Goal: Task Accomplishment & Management: Complete application form

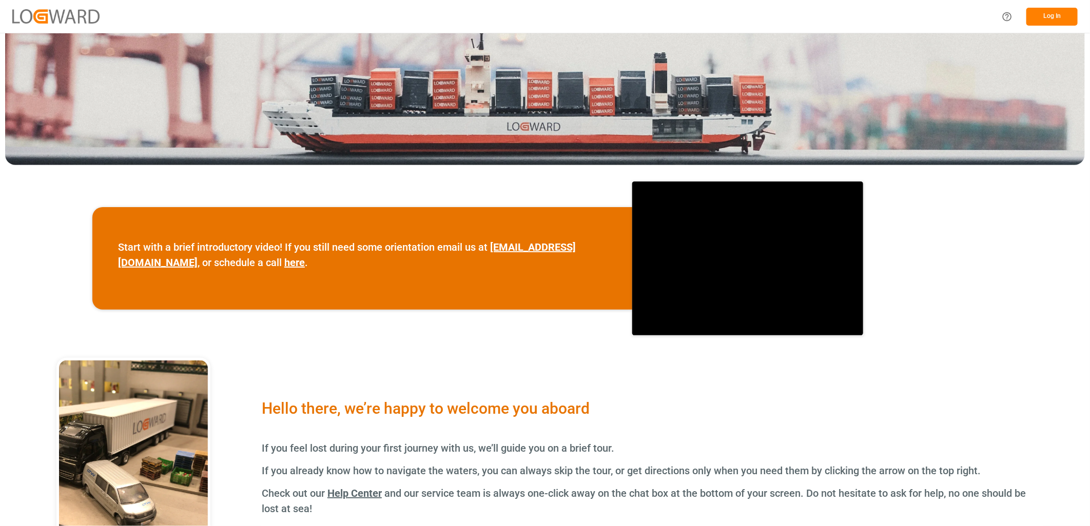
scroll to position [353, 0]
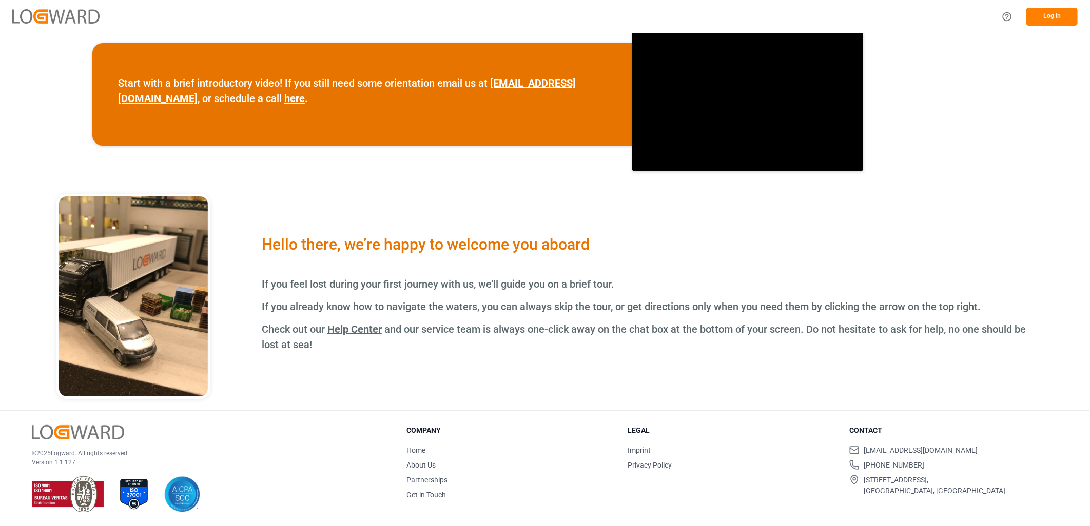
click at [1043, 13] on button "Log In" at bounding box center [1051, 17] width 51 height 18
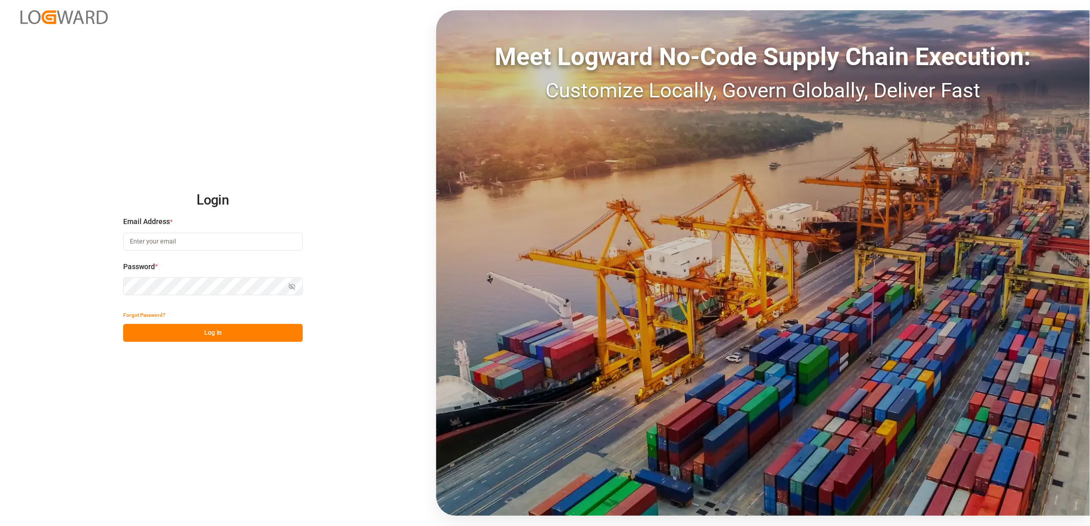
type input "[PERSON_NAME][EMAIL_ADDRESS][PERSON_NAME][DOMAIN_NAME]"
click at [168, 334] on button "Log In" at bounding box center [213, 333] width 180 height 18
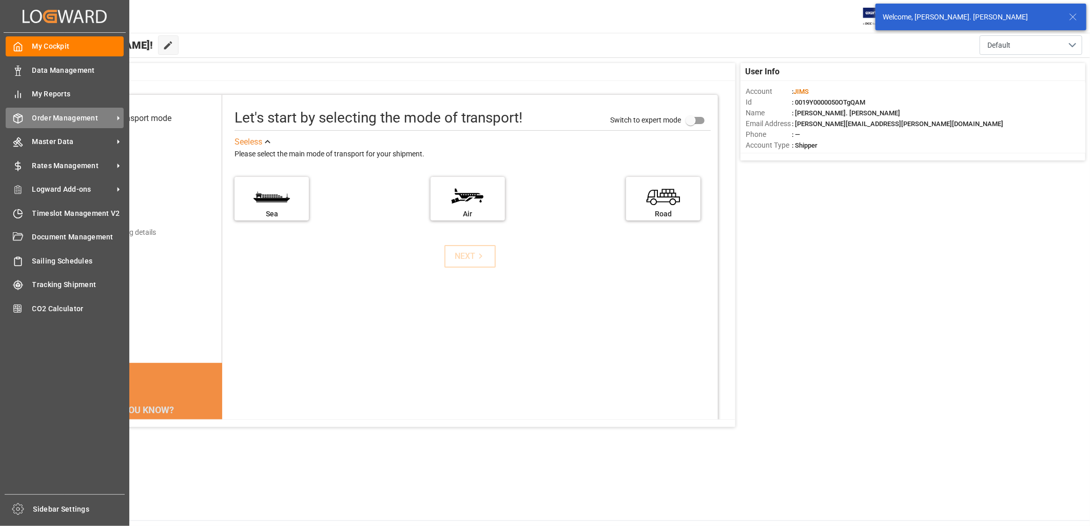
click at [44, 113] on span "Order Management" at bounding box center [72, 118] width 81 height 11
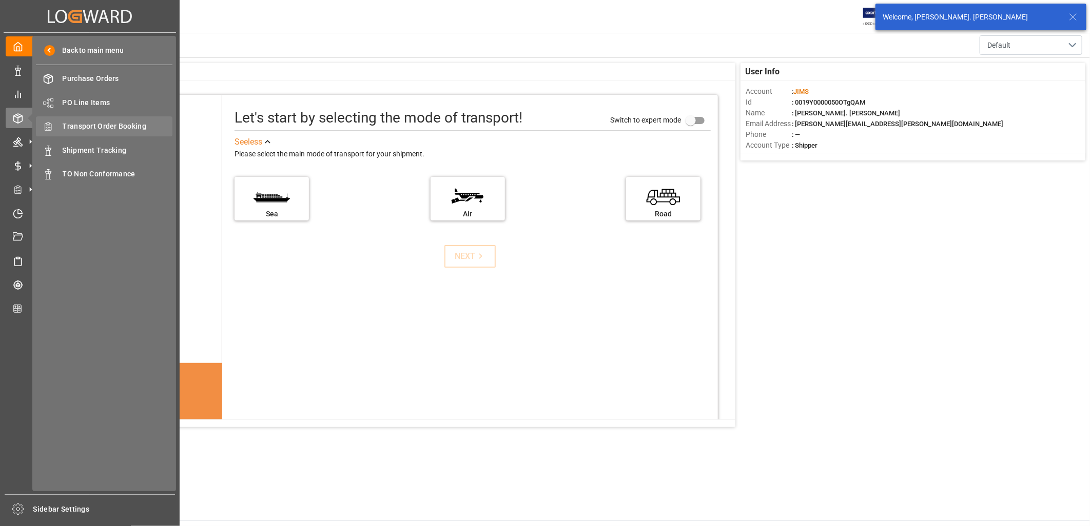
click at [115, 126] on span "Transport Order Booking" at bounding box center [118, 126] width 110 height 11
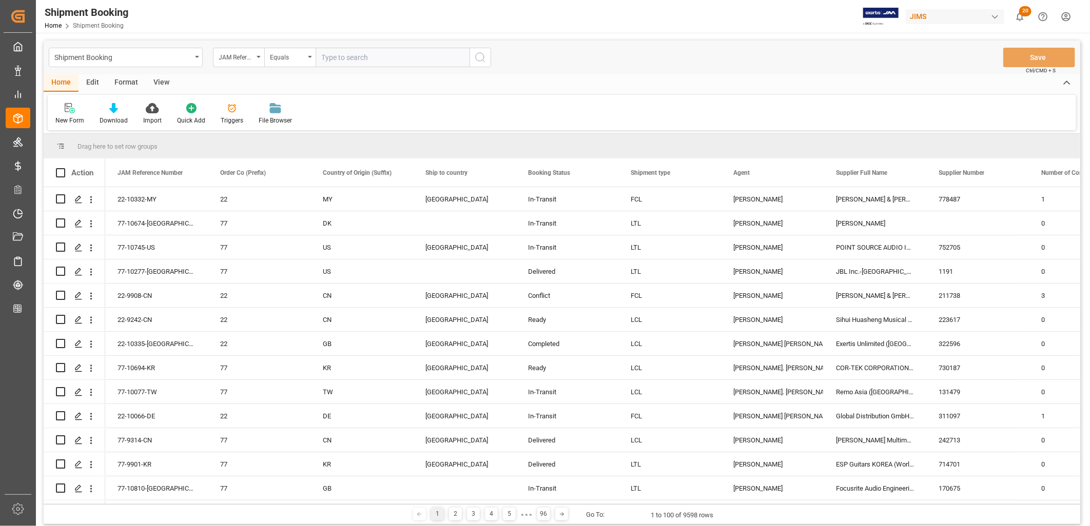
click at [335, 54] on input "text" at bounding box center [393, 57] width 154 height 19
type input "22-9504-CN"
click at [481, 56] on icon "search button" at bounding box center [480, 57] width 12 height 12
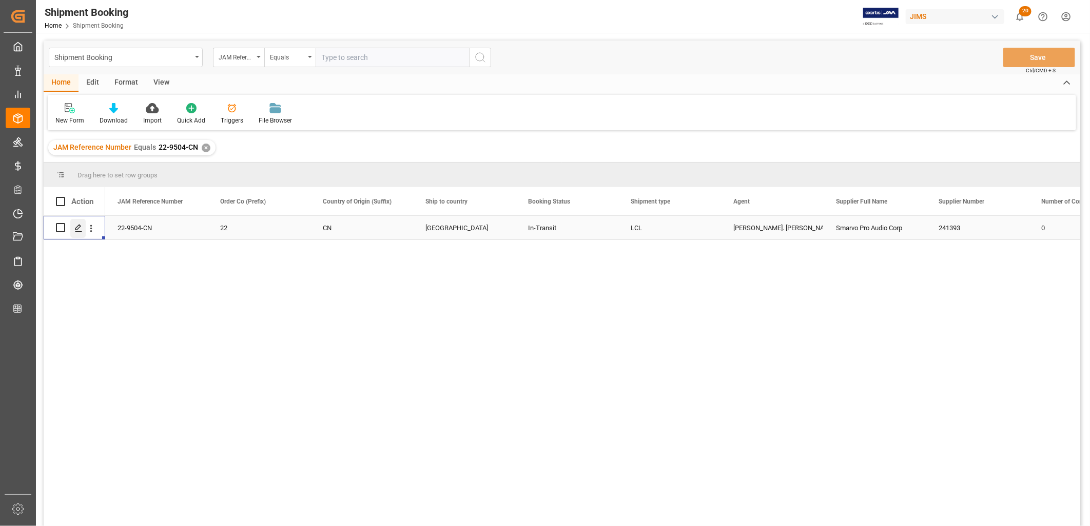
click at [79, 225] on icon "Press SPACE to select this row." at bounding box center [78, 228] width 8 height 8
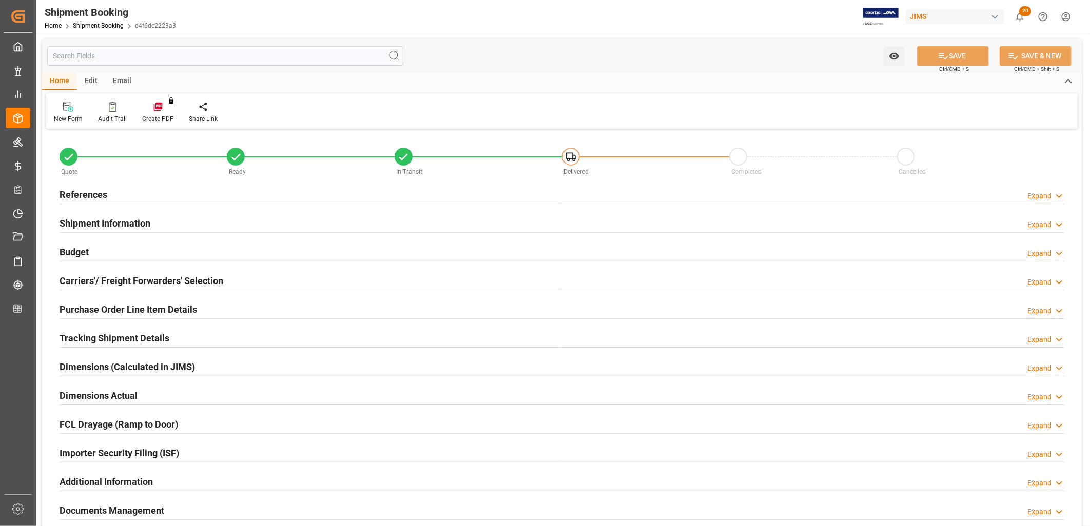
type input "0"
type input "[DATE]"
click at [95, 195] on h2 "References" at bounding box center [84, 195] width 48 height 14
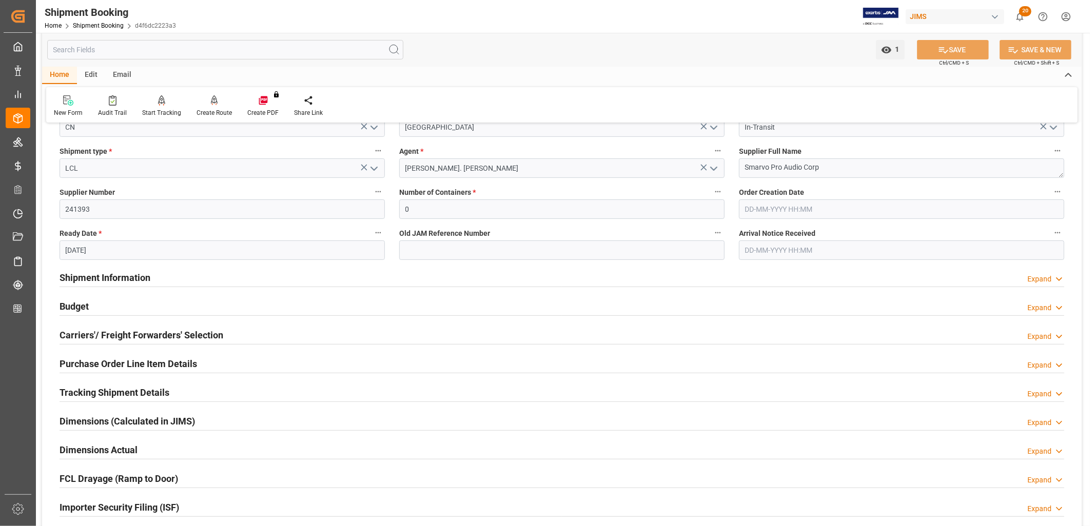
scroll to position [171, 0]
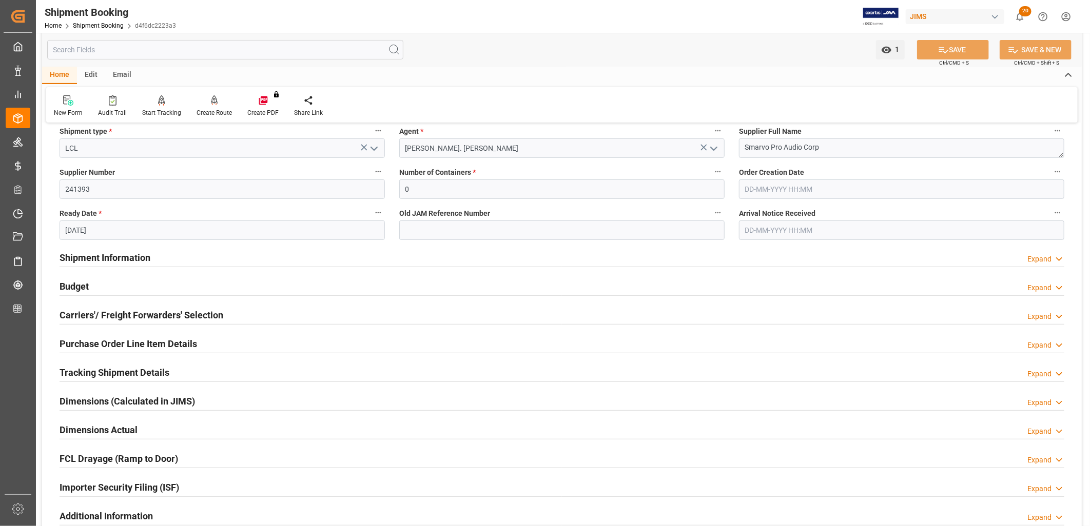
click at [134, 258] on h2 "Shipment Information" at bounding box center [105, 258] width 91 height 14
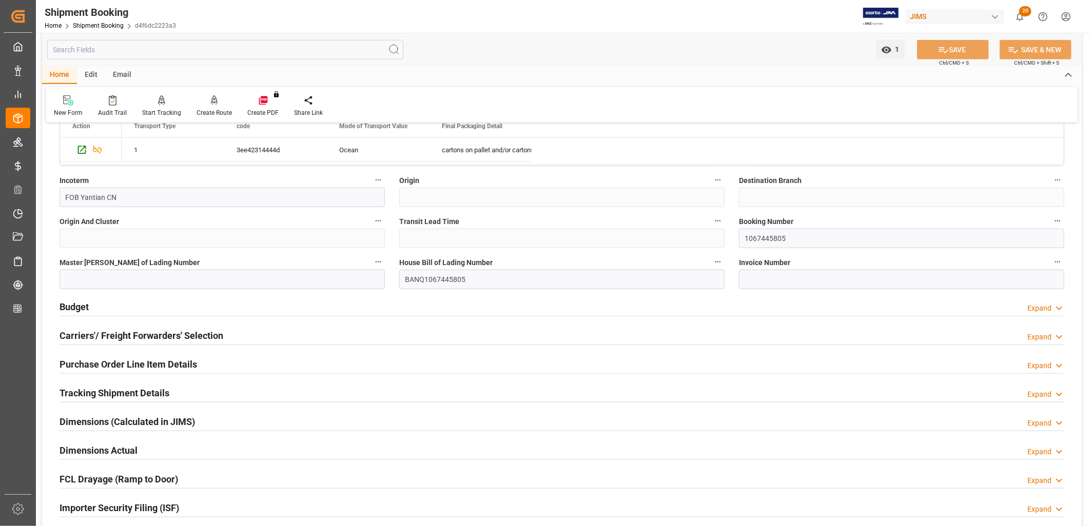
scroll to position [570, 0]
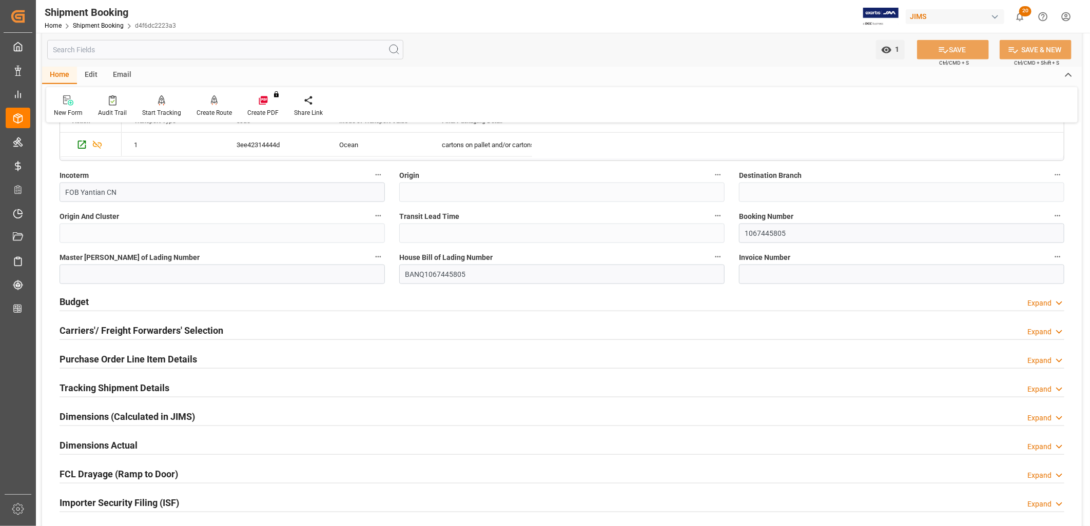
click at [172, 329] on h2 "Carriers'/ Freight Forwarders' Selection" at bounding box center [142, 331] width 164 height 14
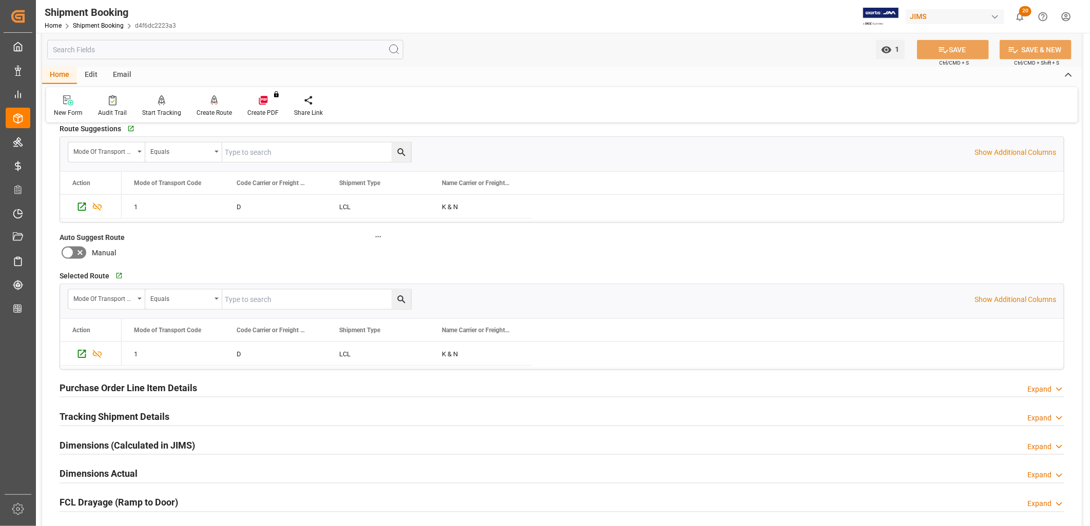
scroll to position [855, 0]
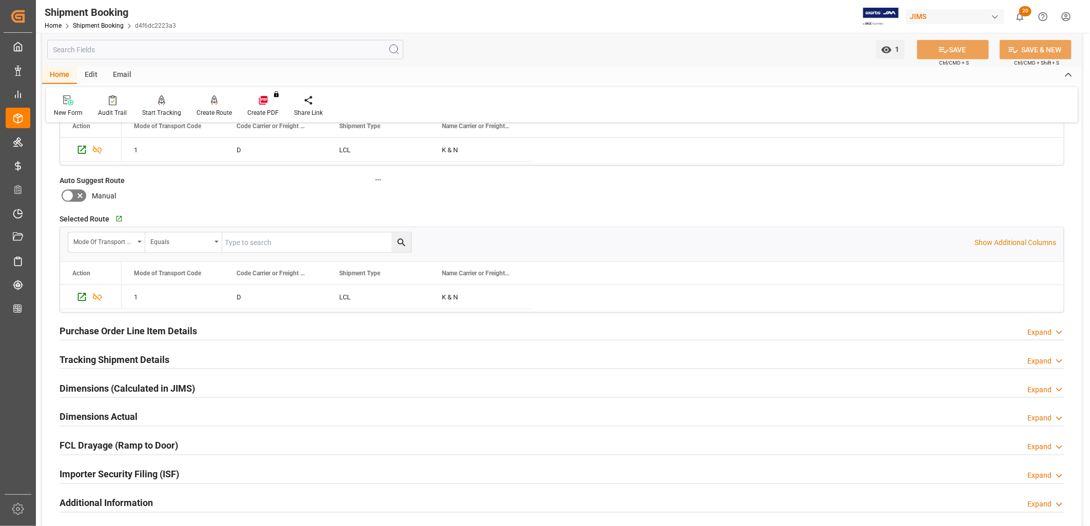
click at [165, 329] on h2 "Purchase Order Line Item Details" at bounding box center [129, 331] width 138 height 14
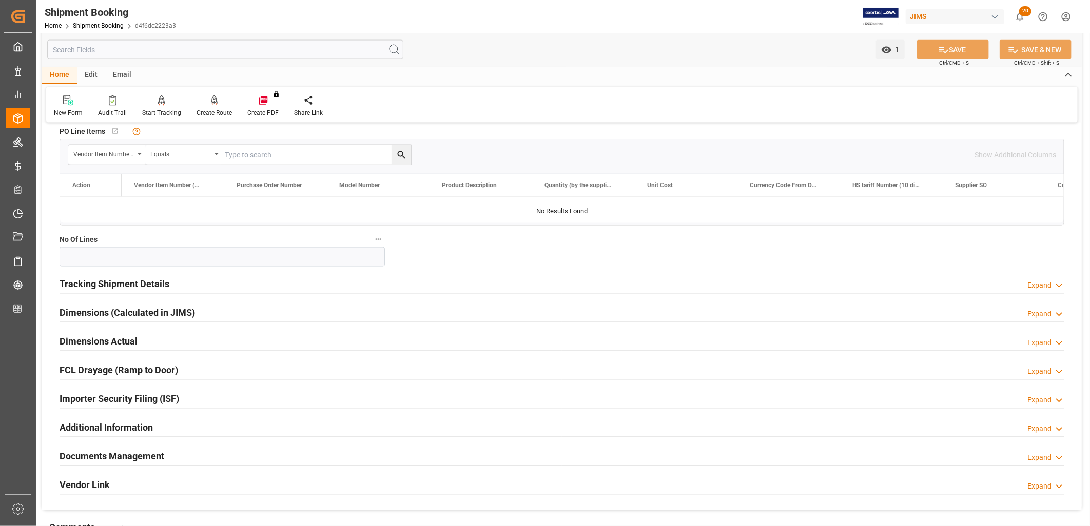
scroll to position [1083, 0]
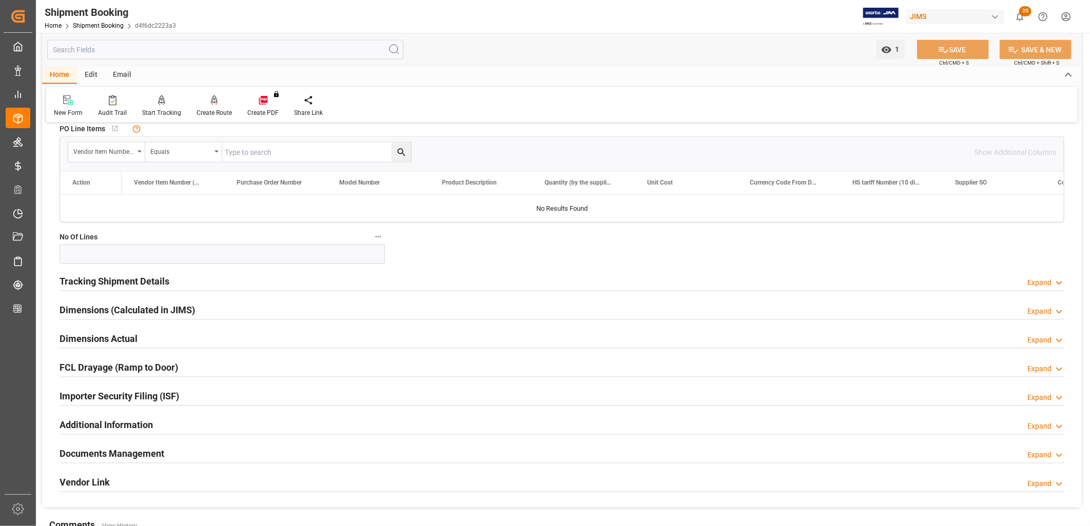
click at [146, 285] on h2 "Tracking Shipment Details" at bounding box center [115, 282] width 110 height 14
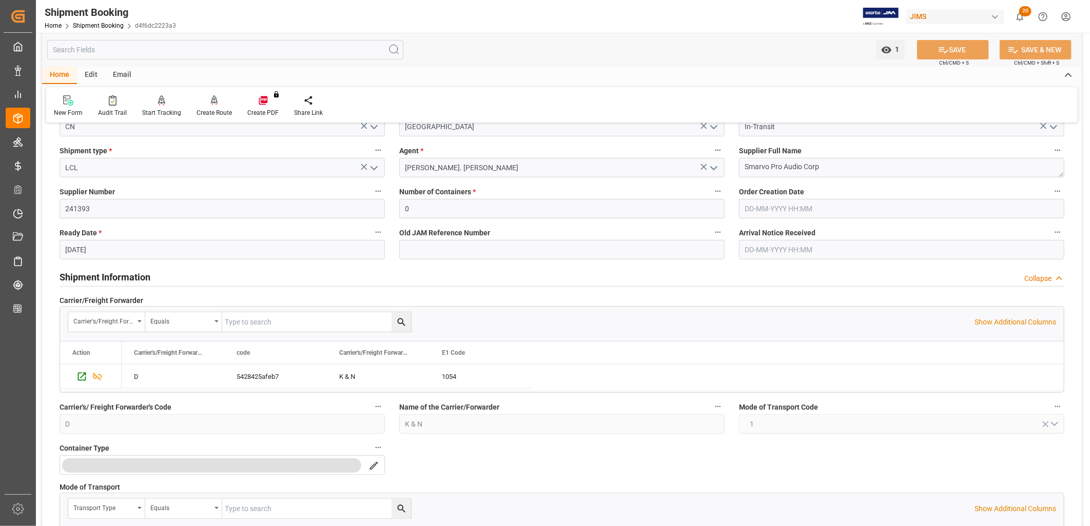
scroll to position [171, 0]
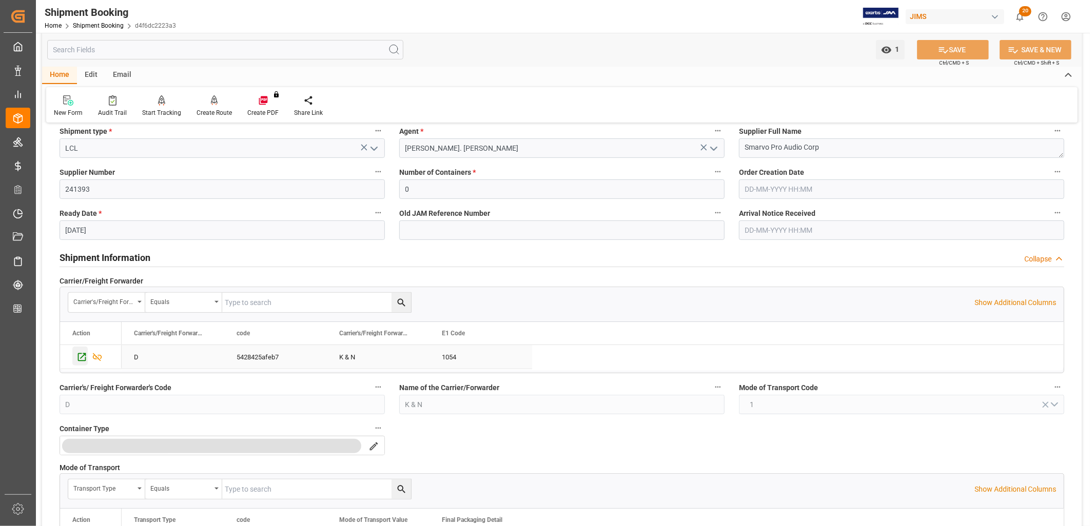
click at [81, 353] on icon "Press SPACE to select this row." at bounding box center [81, 357] width 11 height 11
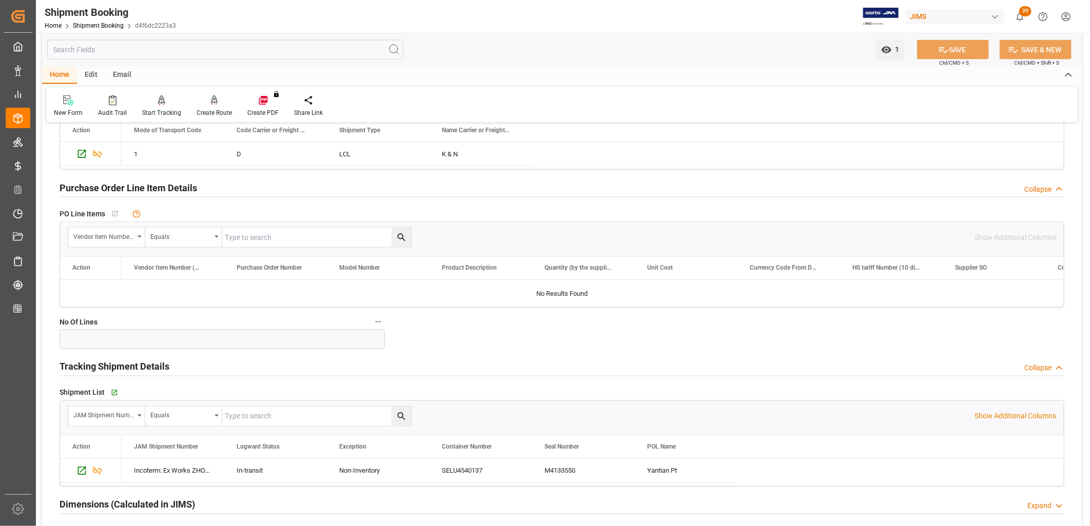
scroll to position [1026, 0]
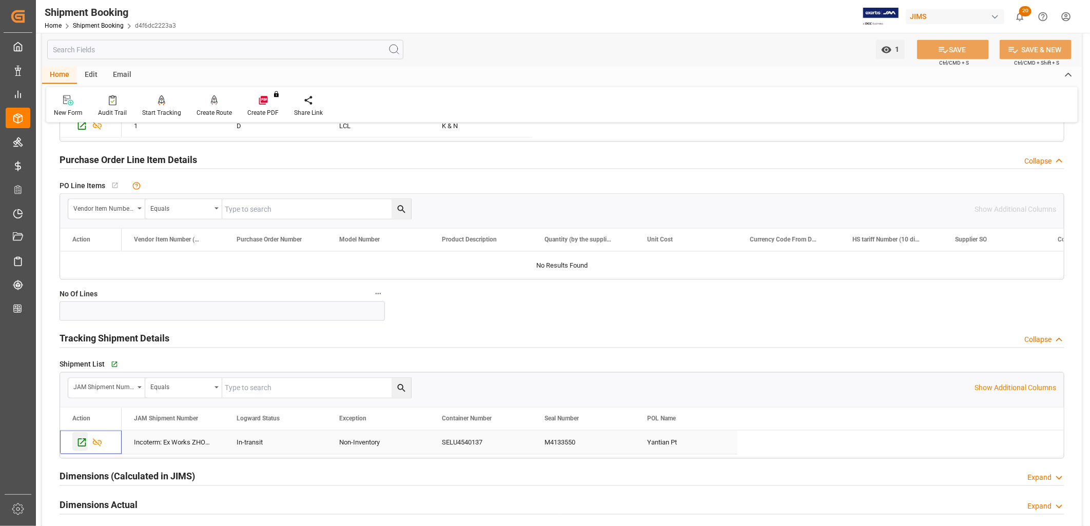
click at [79, 441] on icon "Press SPACE to select this row." at bounding box center [82, 443] width 8 height 8
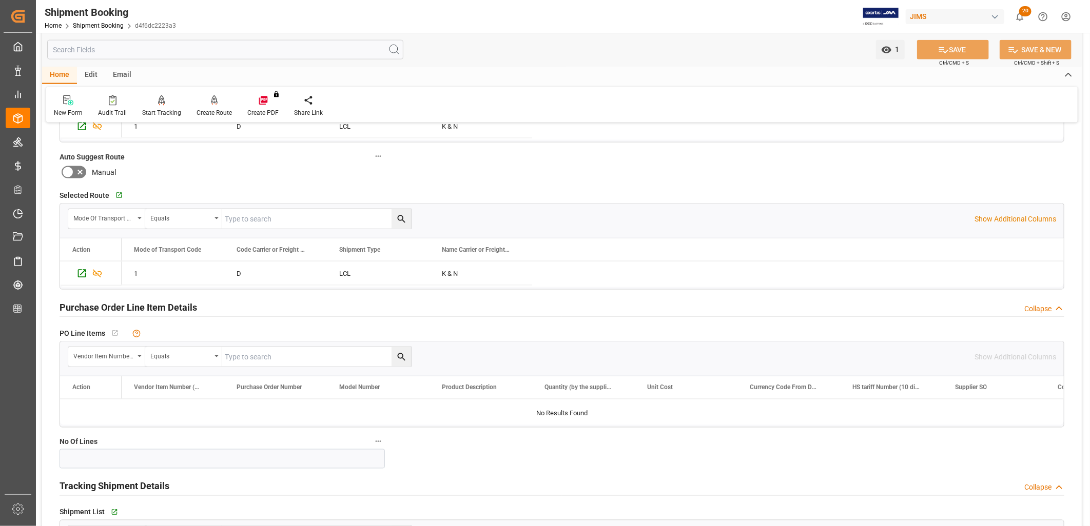
scroll to position [684, 0]
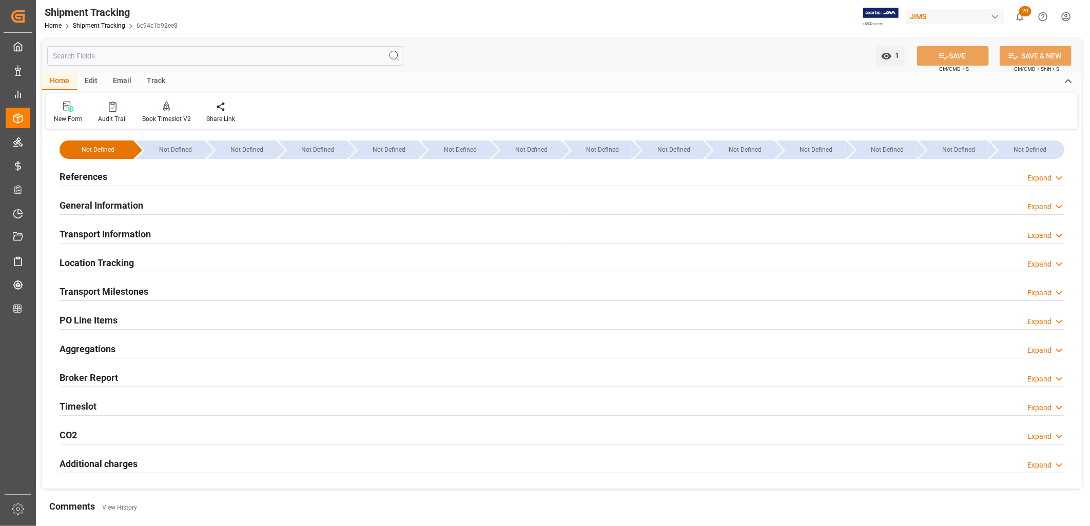
type input "08-07-2025"
click at [96, 172] on h2 "References" at bounding box center [84, 177] width 48 height 14
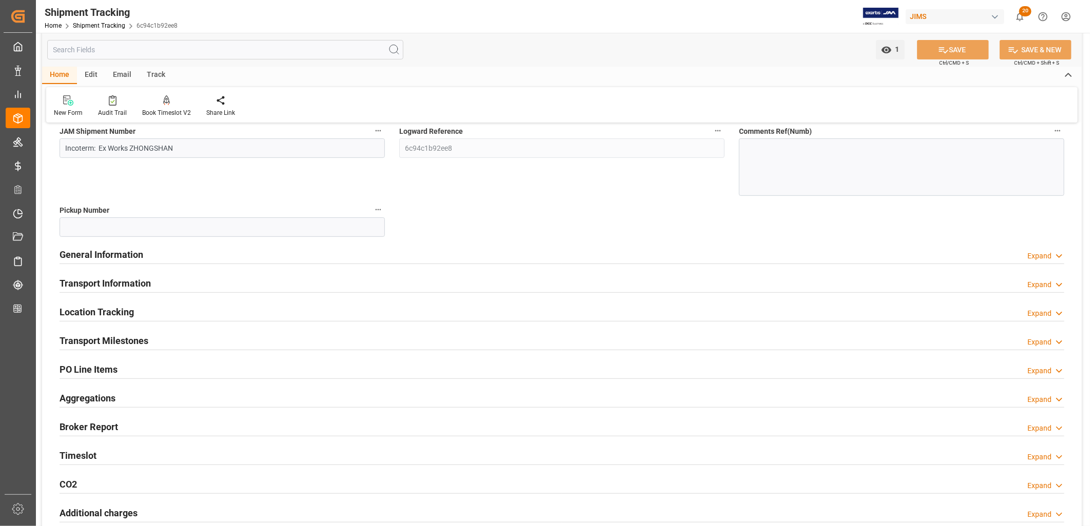
scroll to position [171, 0]
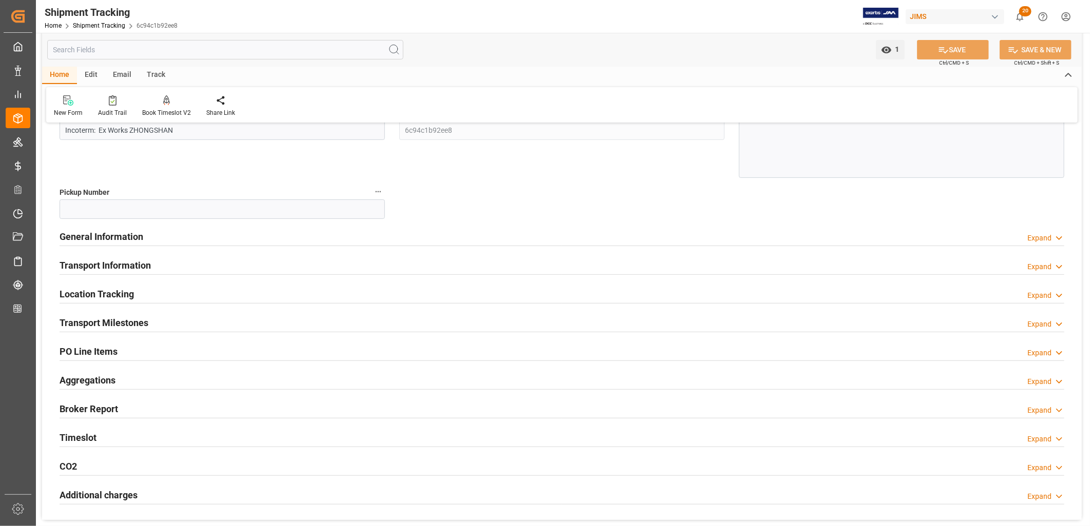
click at [119, 320] on h2 "Transport Milestones" at bounding box center [104, 323] width 89 height 14
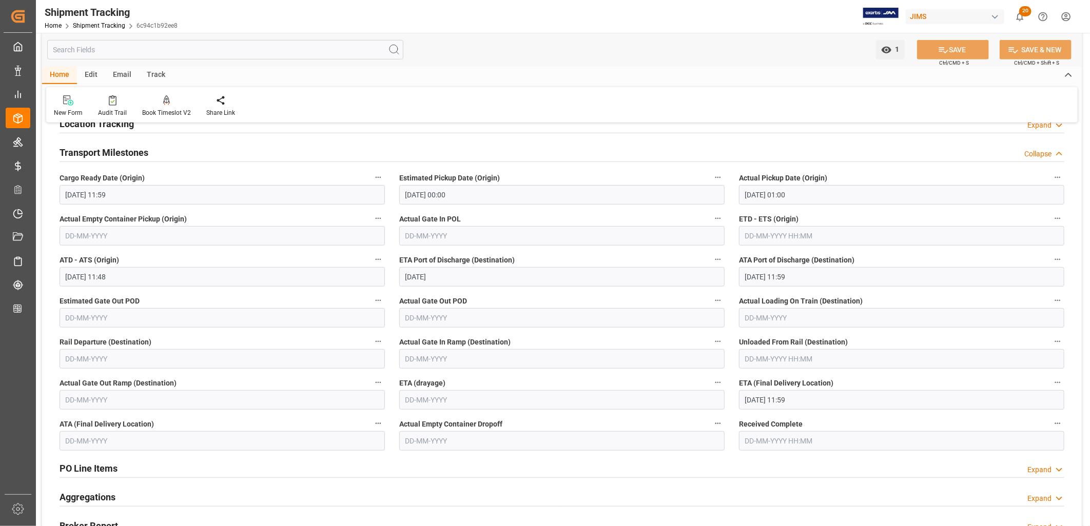
scroll to position [399, 0]
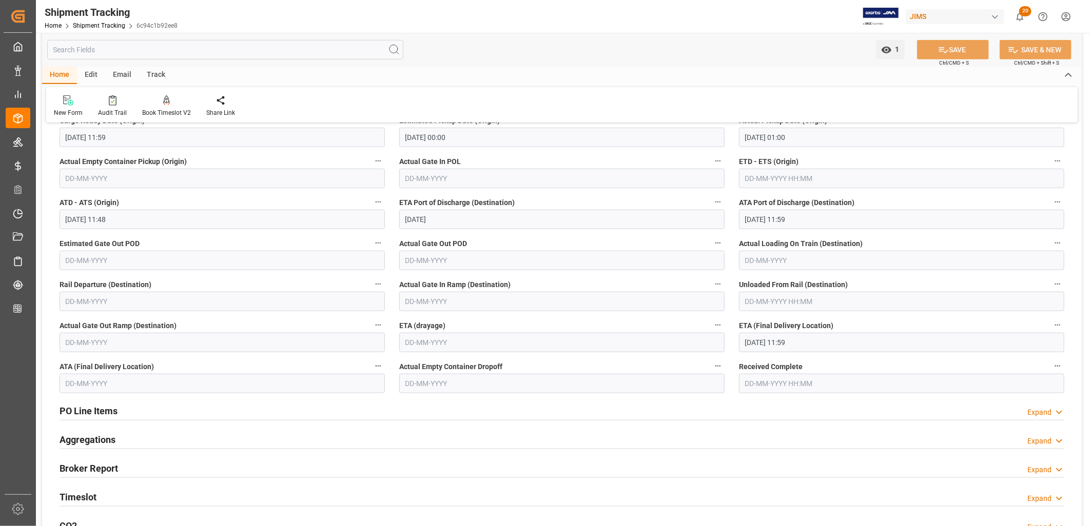
click at [85, 387] on input "text" at bounding box center [222, 383] width 325 height 19
click at [68, 232] on button "Previous Month" at bounding box center [68, 232] width 6 height 6
click at [132, 330] on span "21" at bounding box center [132, 330] width 7 height 7
type input "21-08-2025"
click at [963, 49] on button "SAVE" at bounding box center [953, 49] width 72 height 19
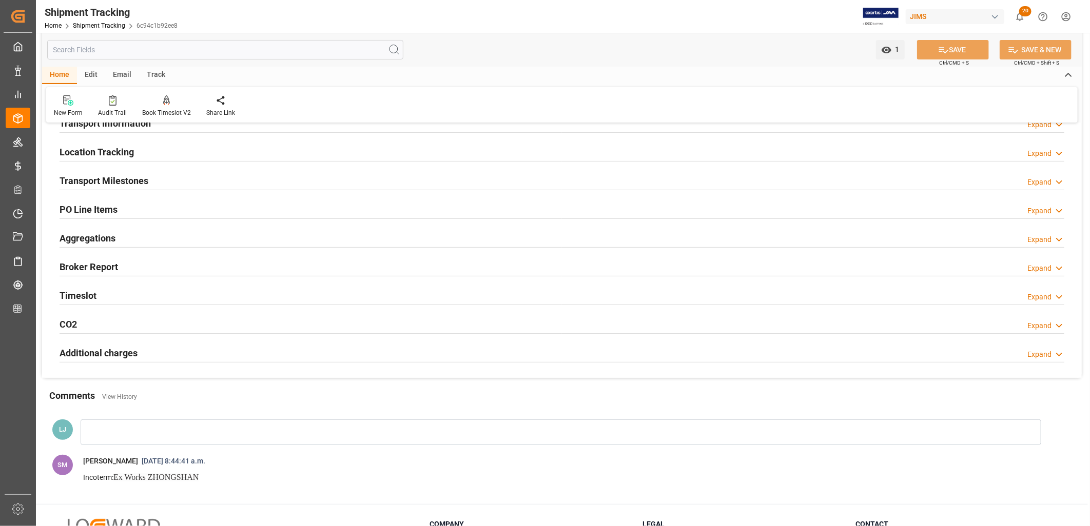
scroll to position [0, 0]
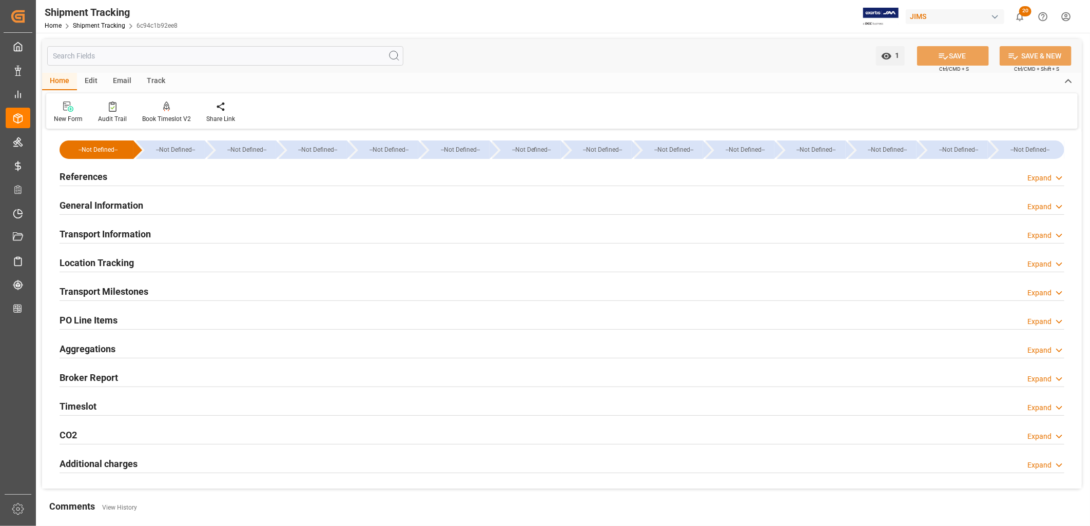
click at [136, 289] on h2 "Transport Milestones" at bounding box center [104, 292] width 89 height 14
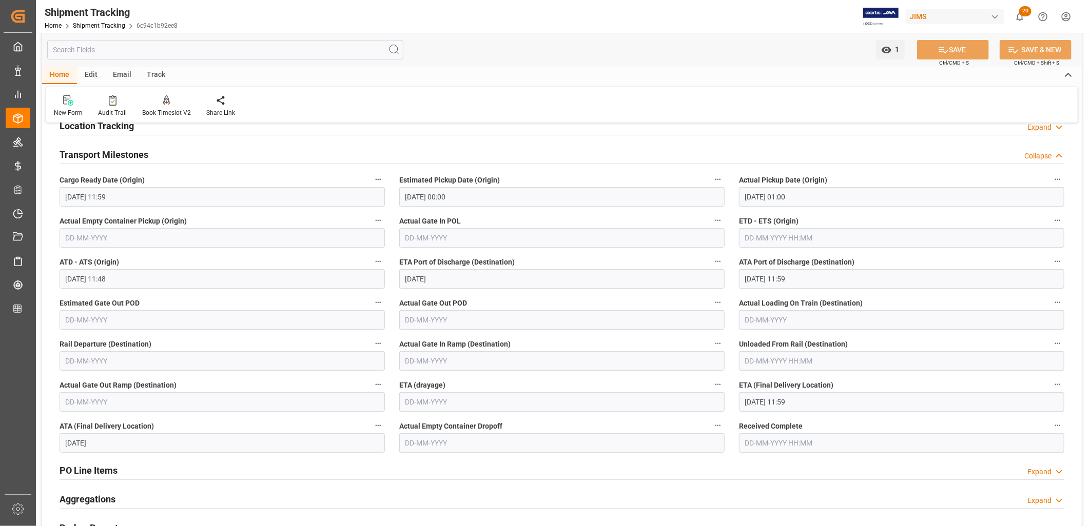
scroll to position [171, 0]
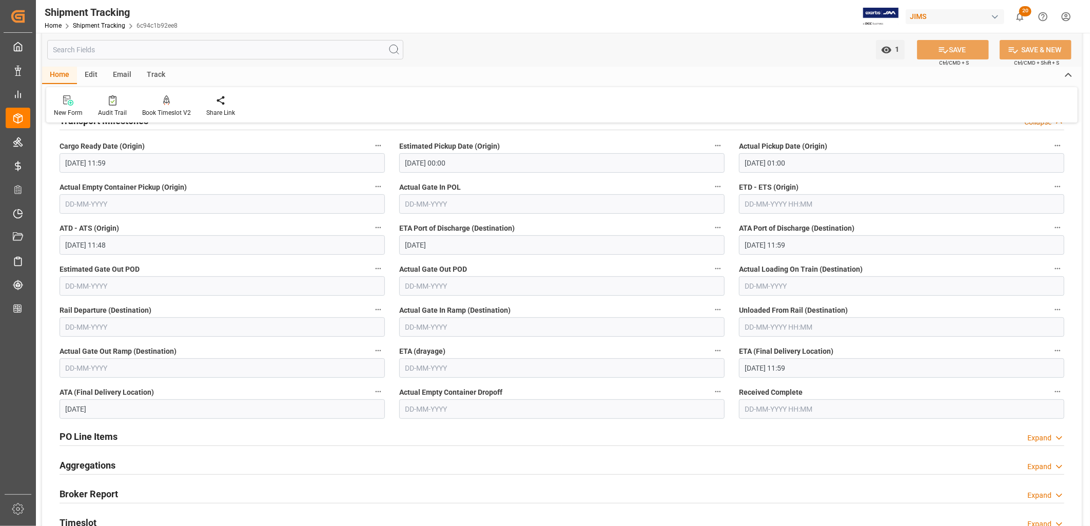
click at [750, 368] on input "27-08-2025 11:59" at bounding box center [901, 368] width 325 height 19
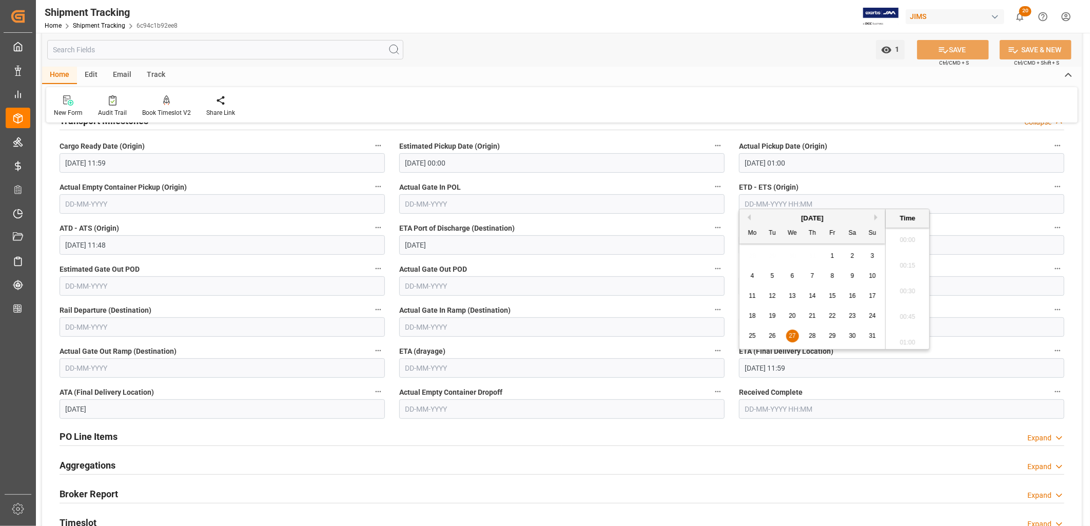
scroll to position [1158, 0]
click at [791, 315] on span "20" at bounding box center [792, 316] width 7 height 7
type input "20-08-2025 11:59"
click at [943, 45] on icon at bounding box center [943, 50] width 11 height 11
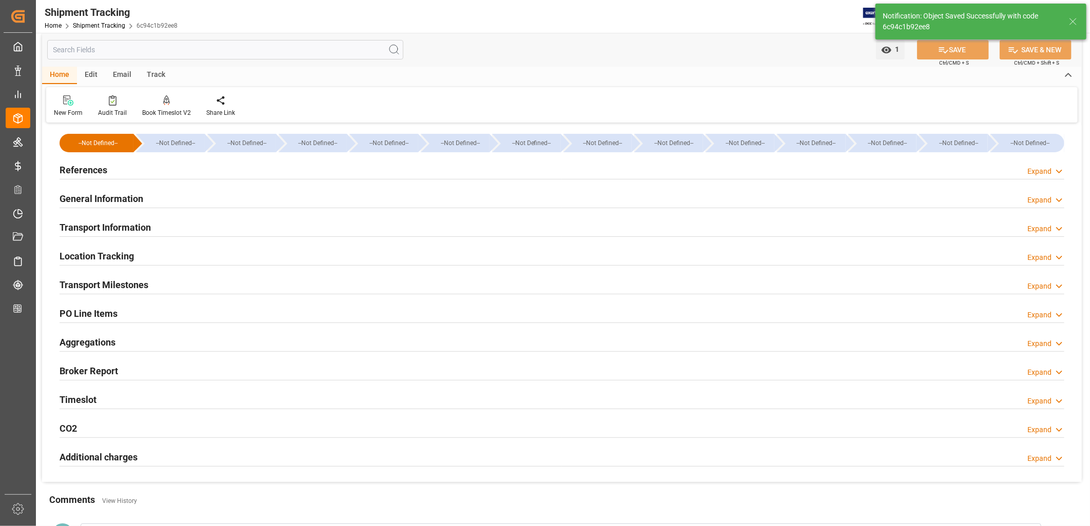
scroll to position [0, 0]
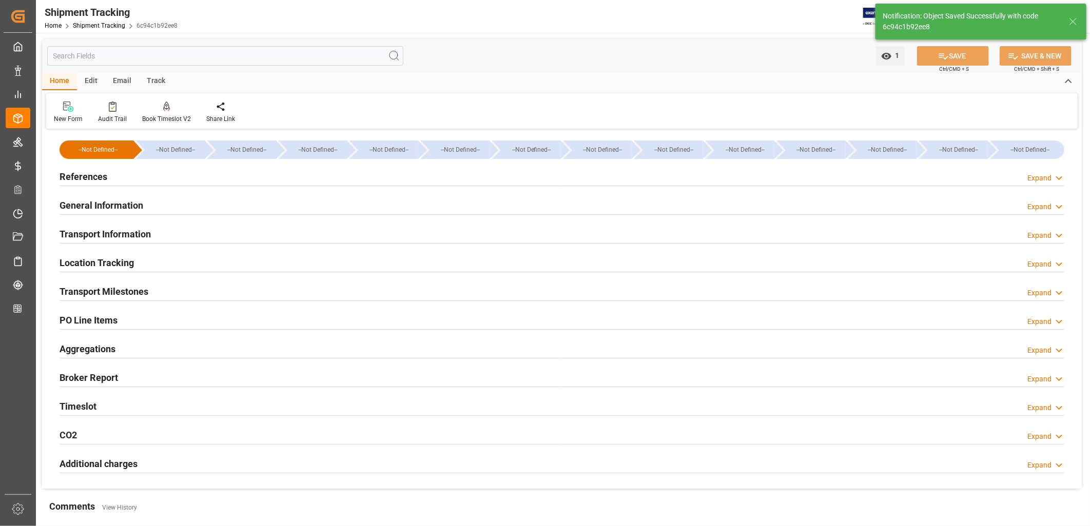
click at [86, 176] on h2 "References" at bounding box center [84, 177] width 48 height 14
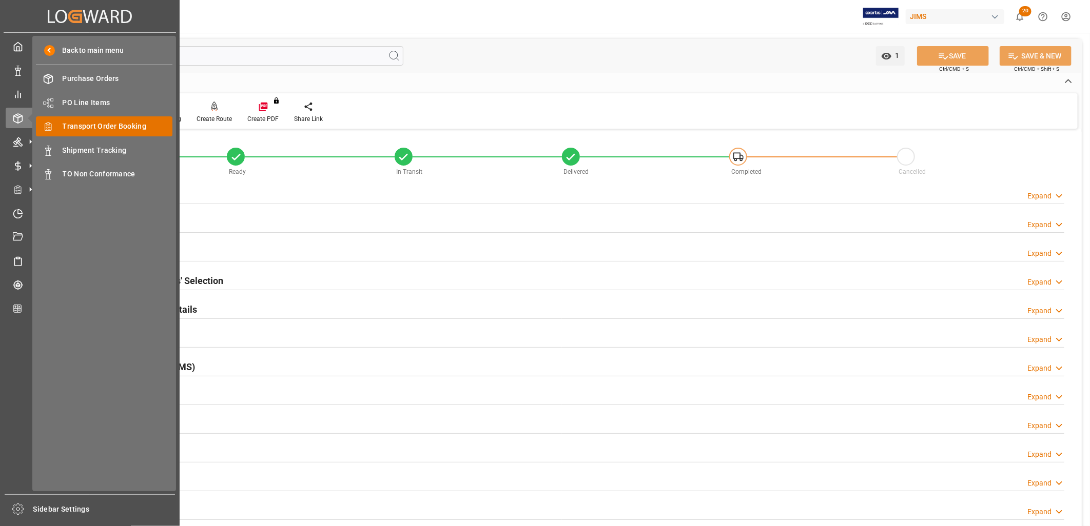
click at [64, 122] on span "Transport Order Booking" at bounding box center [118, 126] width 110 height 11
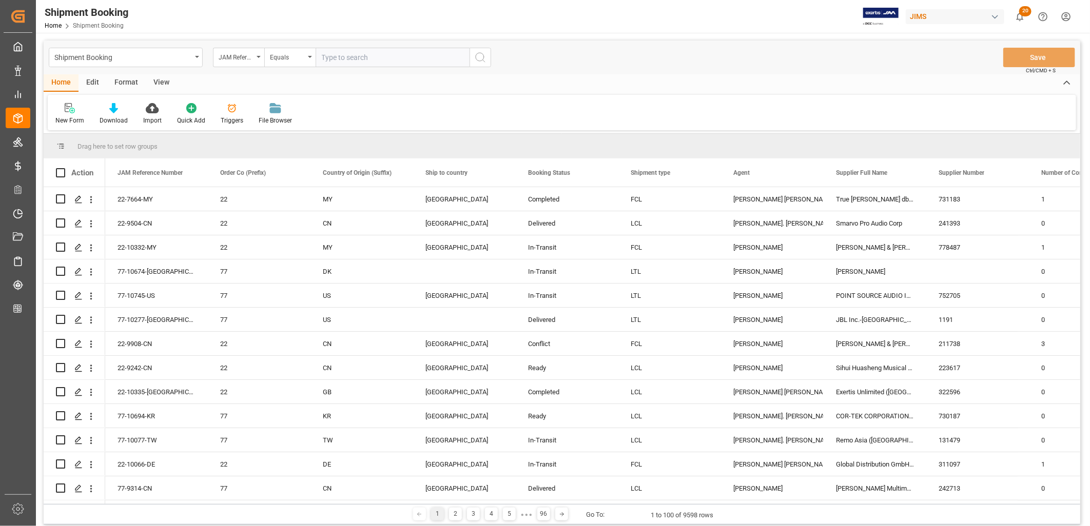
click at [335, 53] on input "text" at bounding box center [393, 57] width 154 height 19
type input "22-10577-MY"
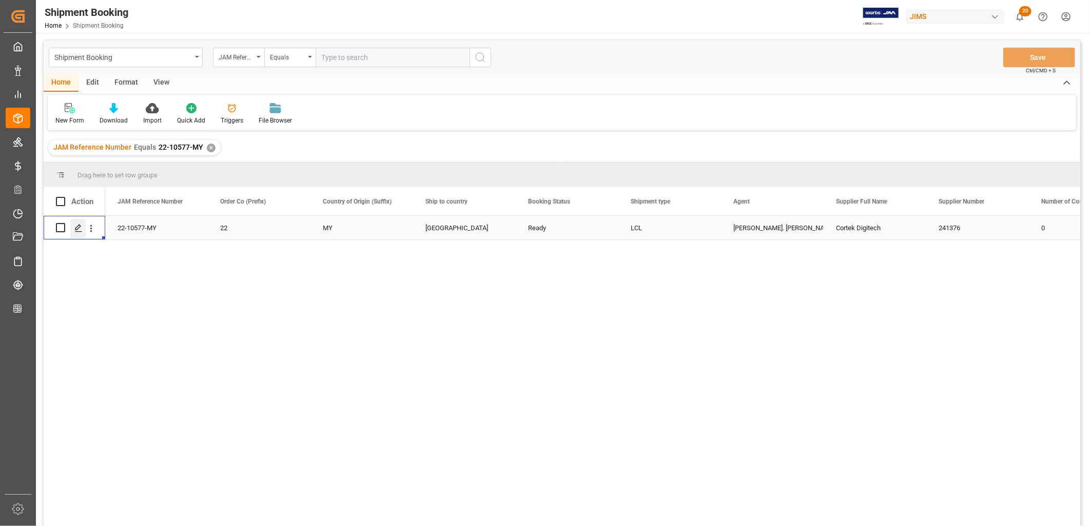
click at [78, 228] on polygon "Press SPACE to select this row." at bounding box center [77, 227] width 5 height 5
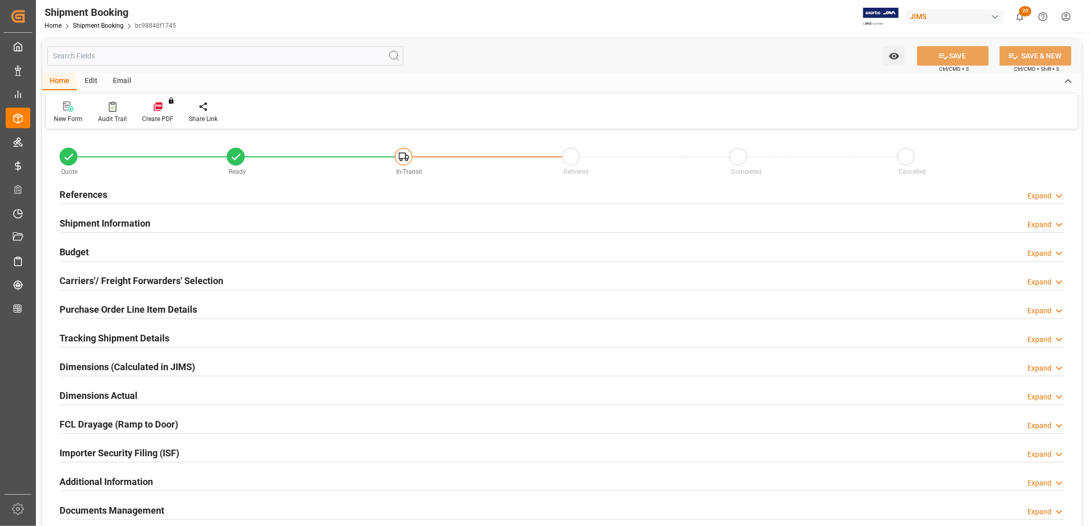
type input "0"
type input "01-09-2025"
click at [87, 197] on h2 "References" at bounding box center [84, 195] width 48 height 14
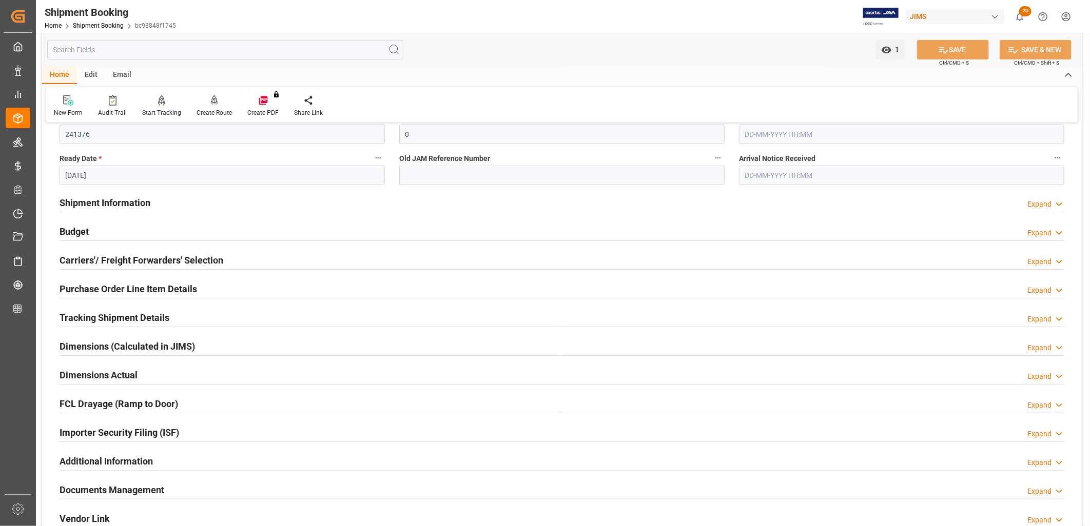
scroll to position [171, 0]
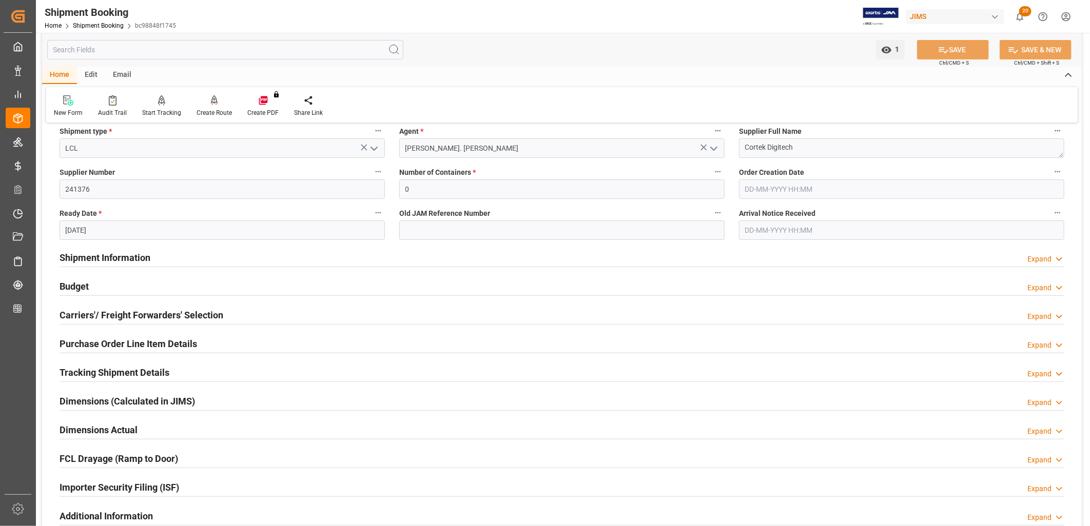
click at [83, 285] on h2 "Budget" at bounding box center [74, 287] width 29 height 14
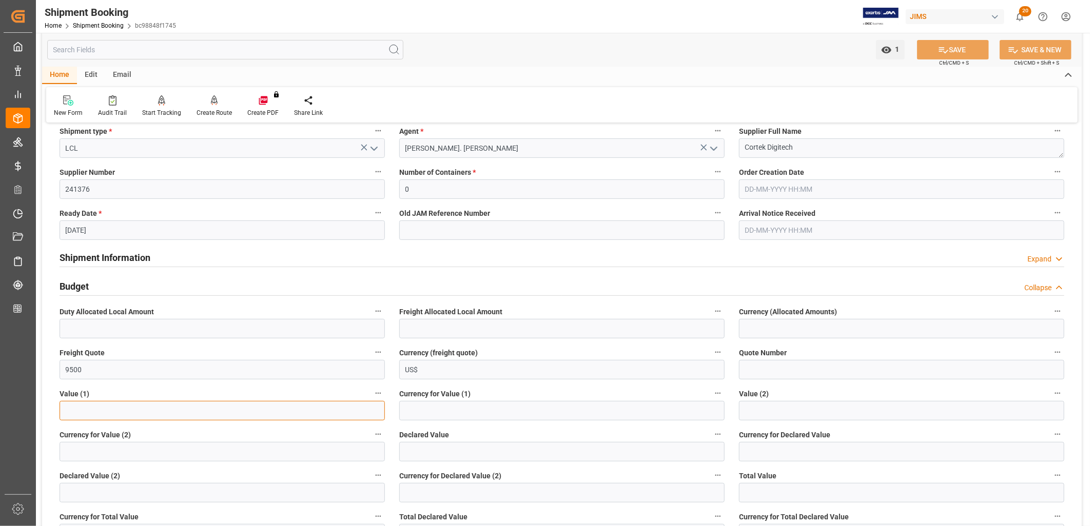
click at [63, 407] on input "text" at bounding box center [222, 410] width 325 height 19
type input "115637.76"
click at [411, 409] on input at bounding box center [561, 410] width 325 height 19
type input "USD"
type input "708.564"
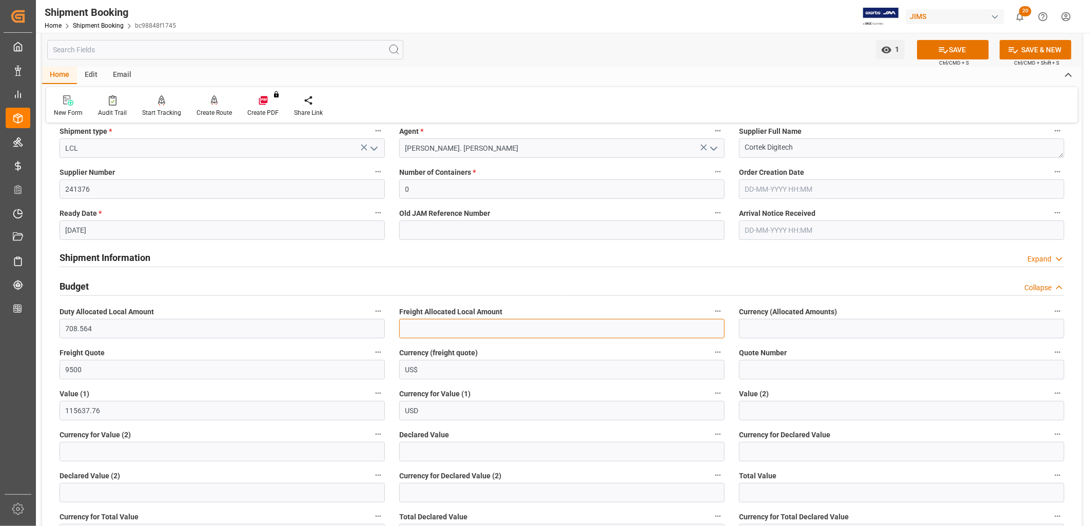
type input "1720.8715"
type input "CAD"
click at [948, 49] on button "SAVE" at bounding box center [953, 49] width 72 height 19
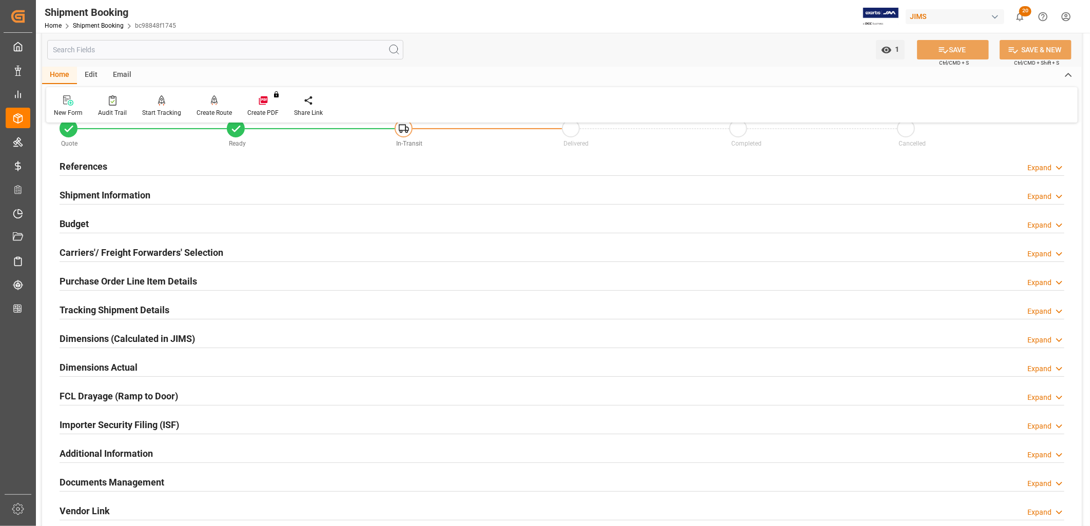
scroll to position [0, 0]
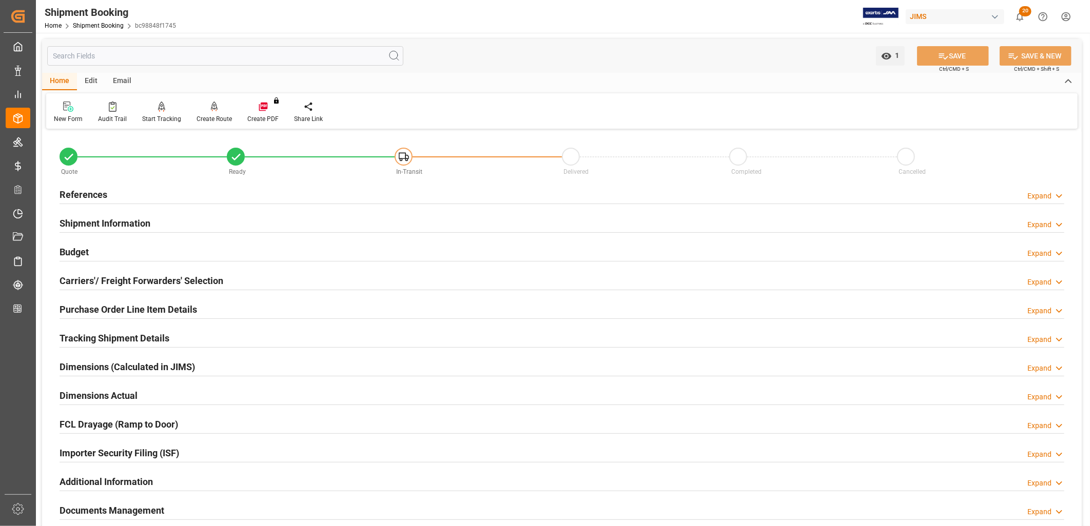
click at [80, 250] on h2 "Budget" at bounding box center [74, 252] width 29 height 14
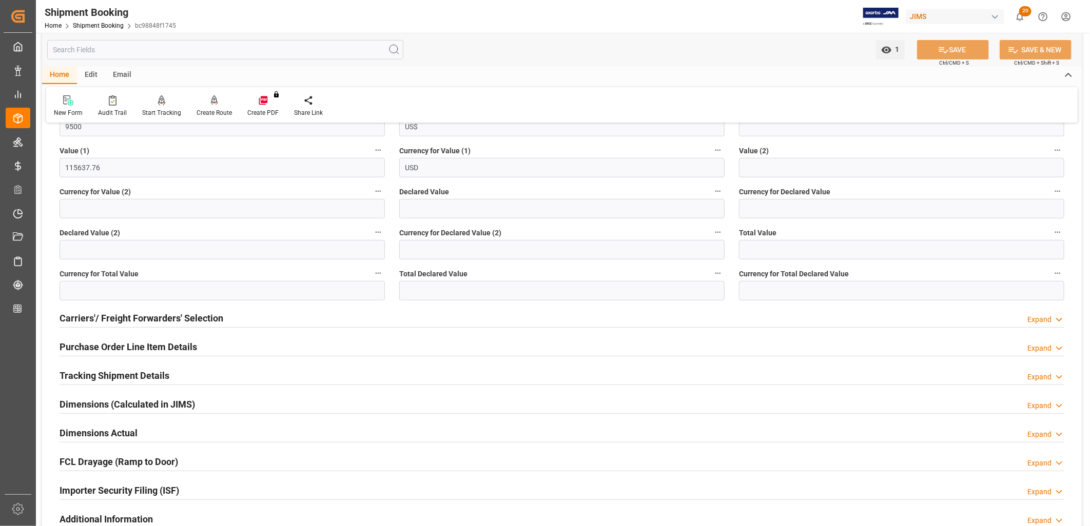
scroll to position [228, 0]
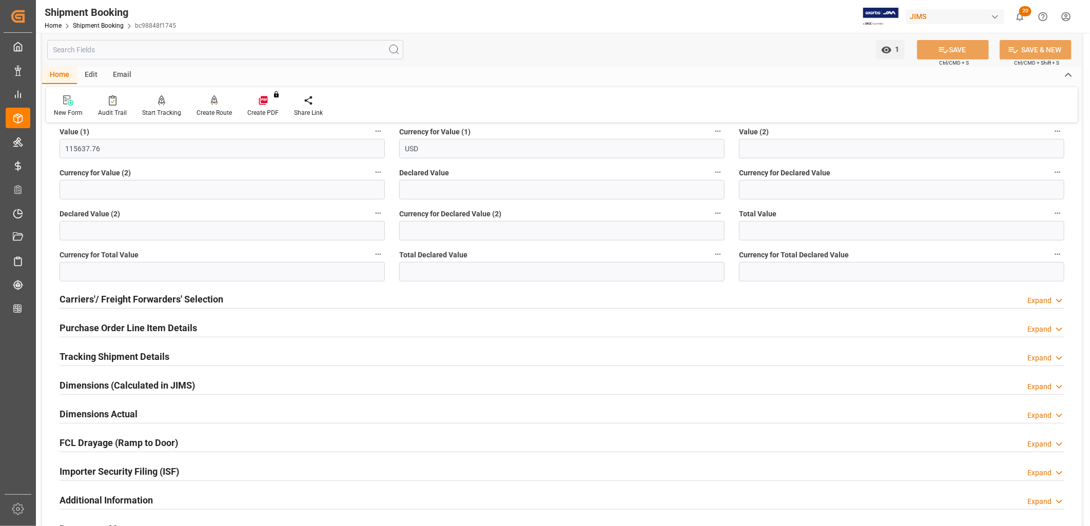
click at [148, 329] on h2 "Purchase Order Line Item Details" at bounding box center [129, 328] width 138 height 14
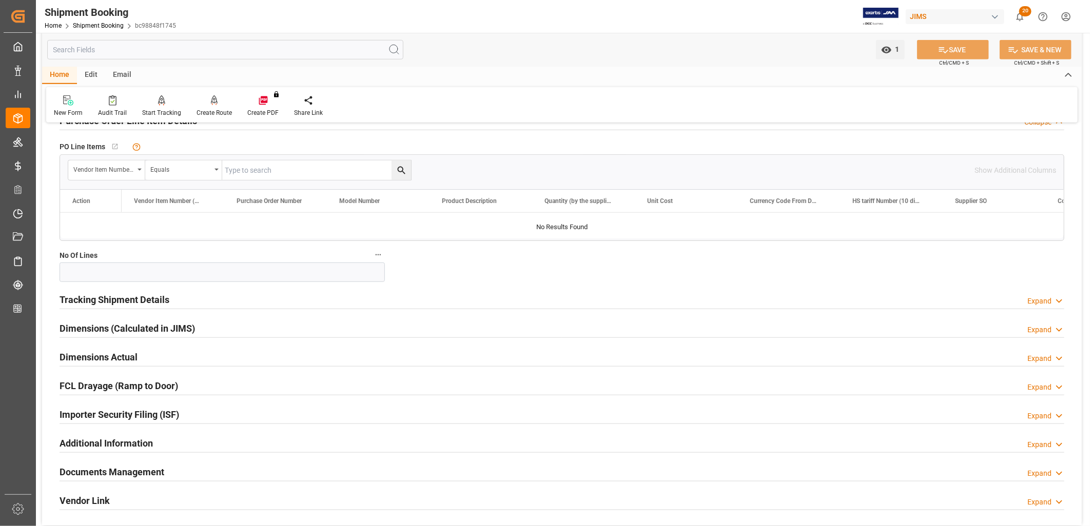
scroll to position [456, 0]
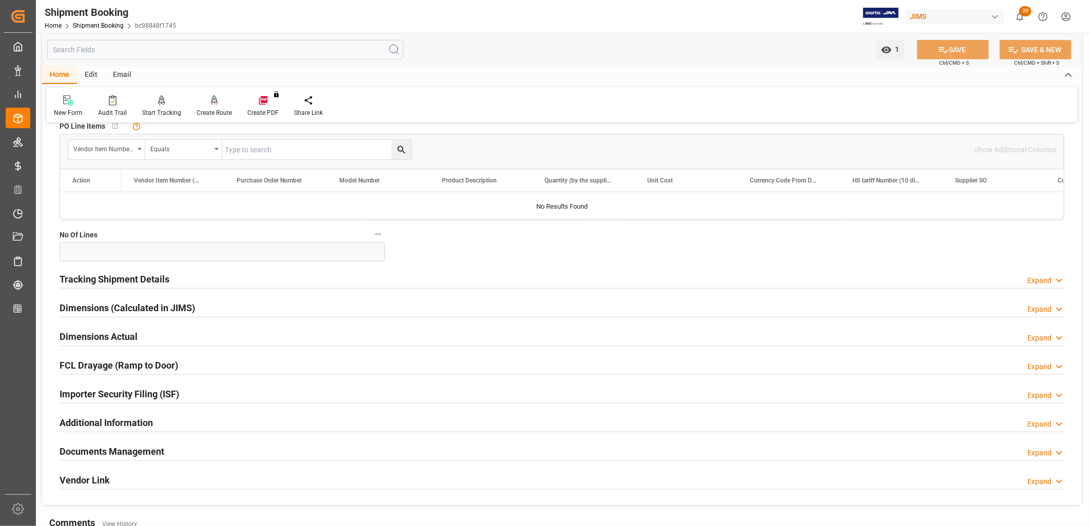
click at [156, 448] on h2 "Documents Management" at bounding box center [112, 452] width 105 height 14
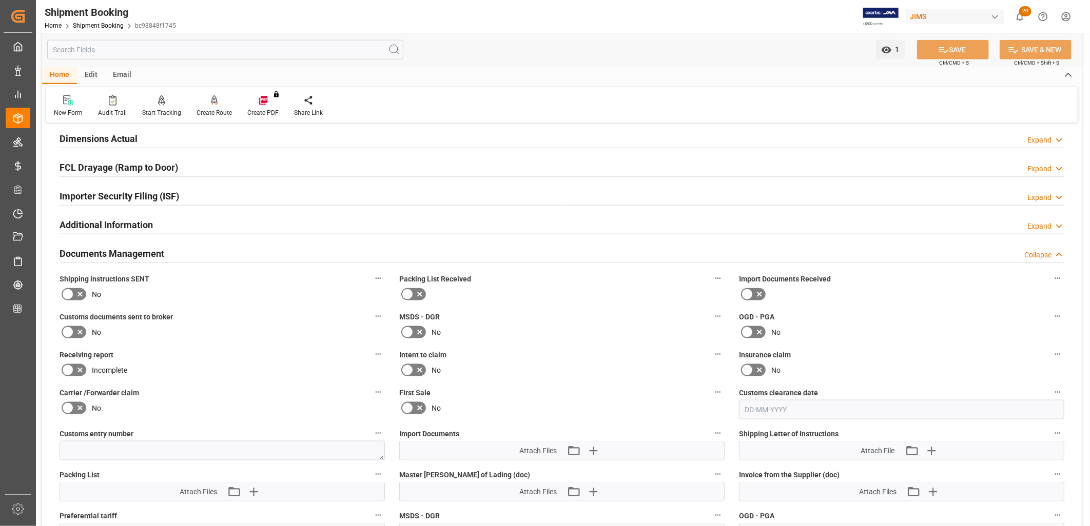
scroll to position [684, 0]
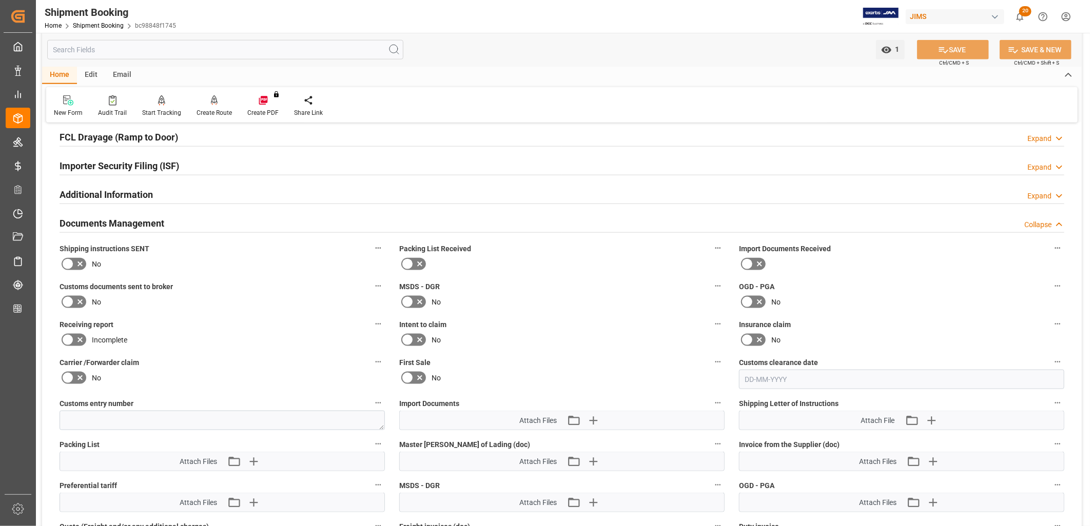
click at [411, 262] on icon at bounding box center [407, 264] width 12 height 12
click at [0, 0] on input "checkbox" at bounding box center [0, 0] width 0 height 0
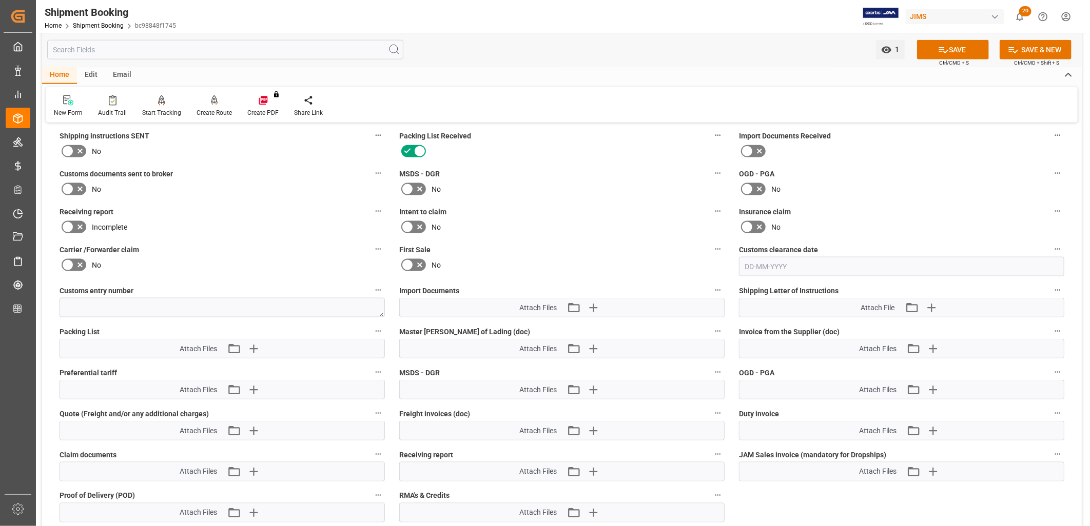
scroll to position [798, 0]
click at [596, 300] on icon "button" at bounding box center [593, 307] width 16 height 16
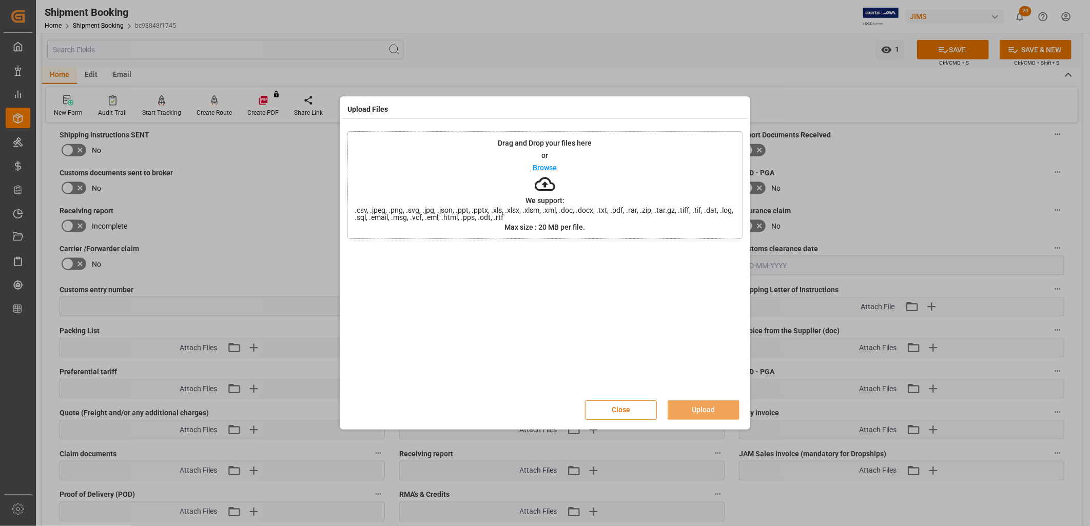
click at [553, 167] on p "Browse" at bounding box center [545, 167] width 24 height 7
click at [550, 165] on p "Browse" at bounding box center [545, 167] width 24 height 7
click at [723, 413] on button "Upload" at bounding box center [704, 410] width 72 height 19
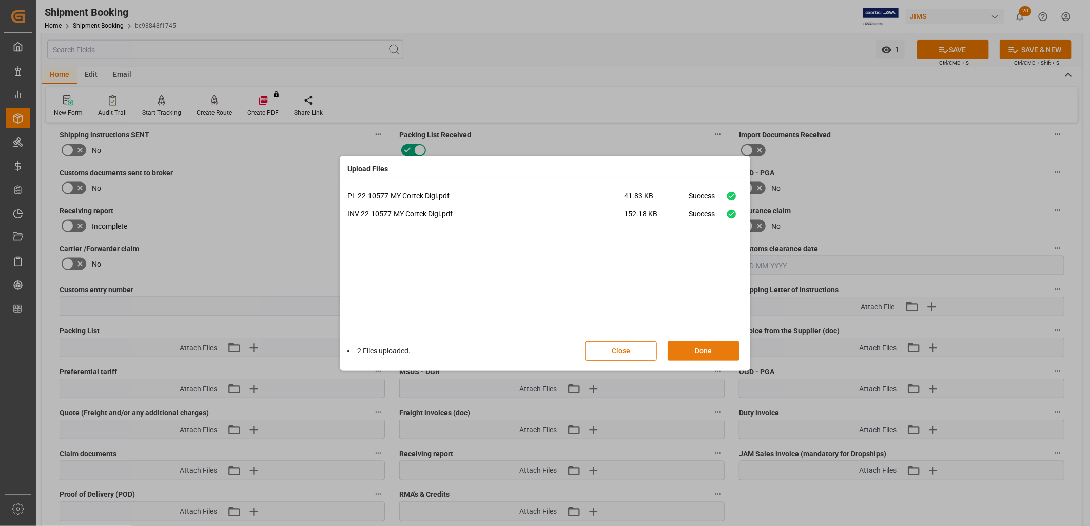
click at [704, 353] on button "Done" at bounding box center [704, 351] width 72 height 19
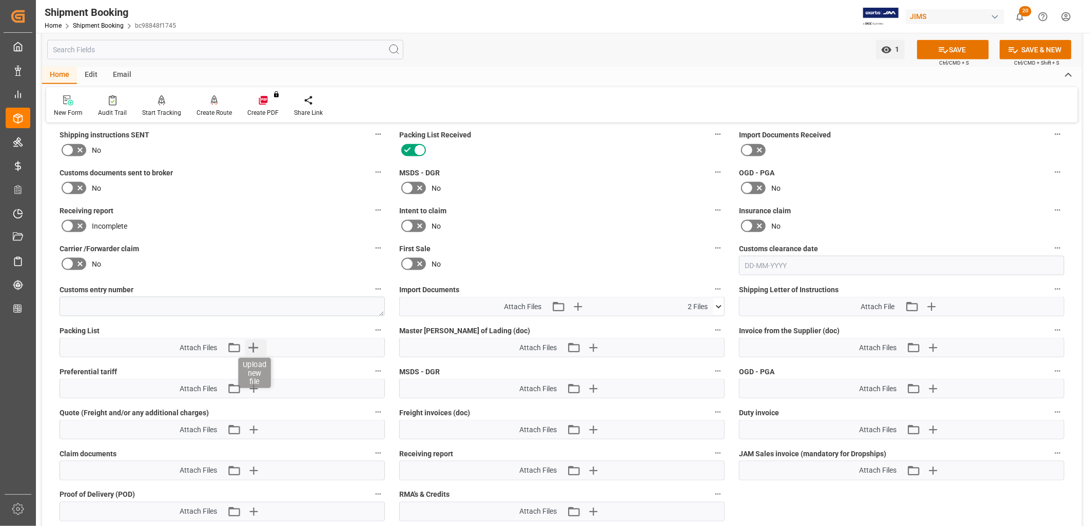
click at [251, 343] on icon "button" at bounding box center [253, 348] width 16 height 16
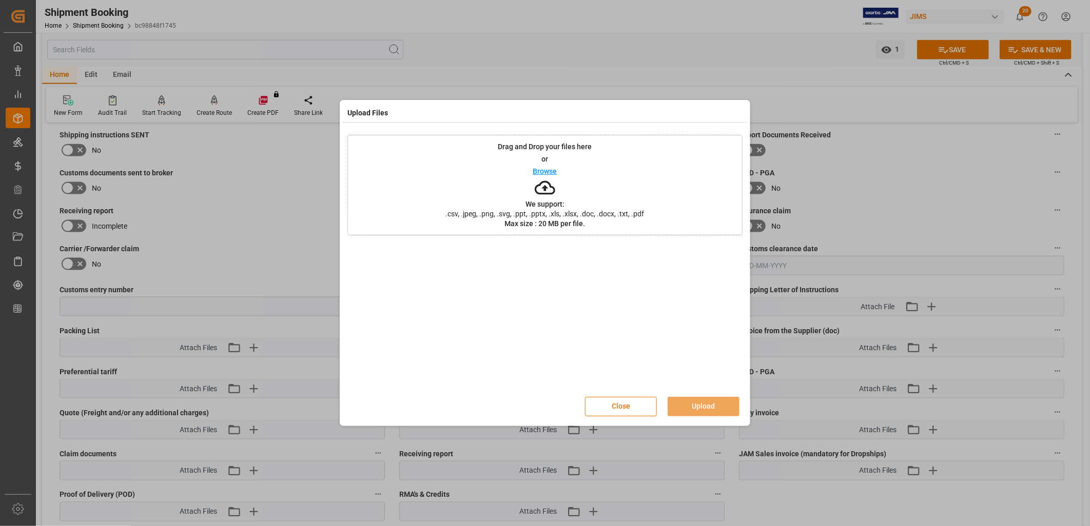
click at [545, 169] on p "Browse" at bounding box center [545, 171] width 24 height 7
click at [698, 407] on button "Upload" at bounding box center [704, 406] width 72 height 19
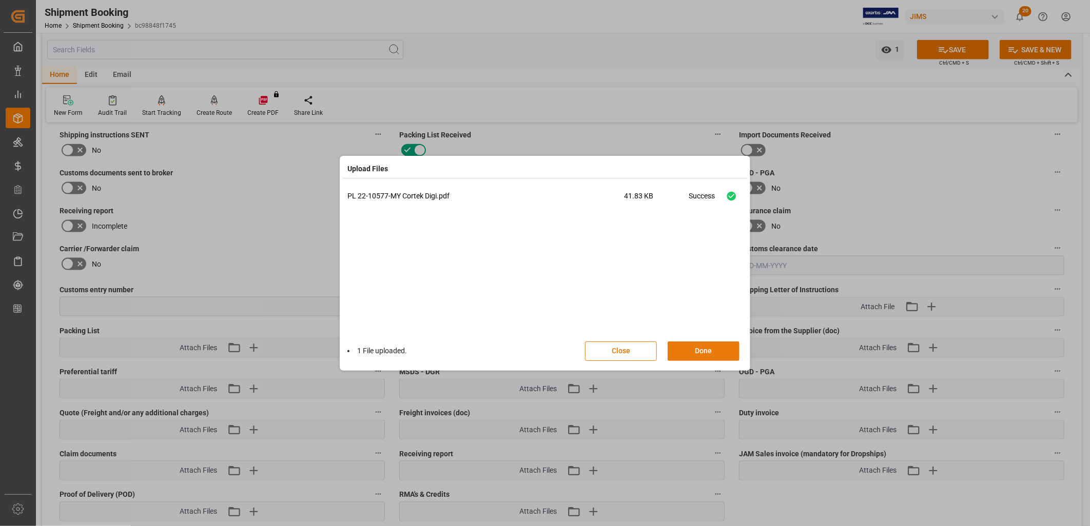
click at [699, 346] on button "Done" at bounding box center [704, 351] width 72 height 19
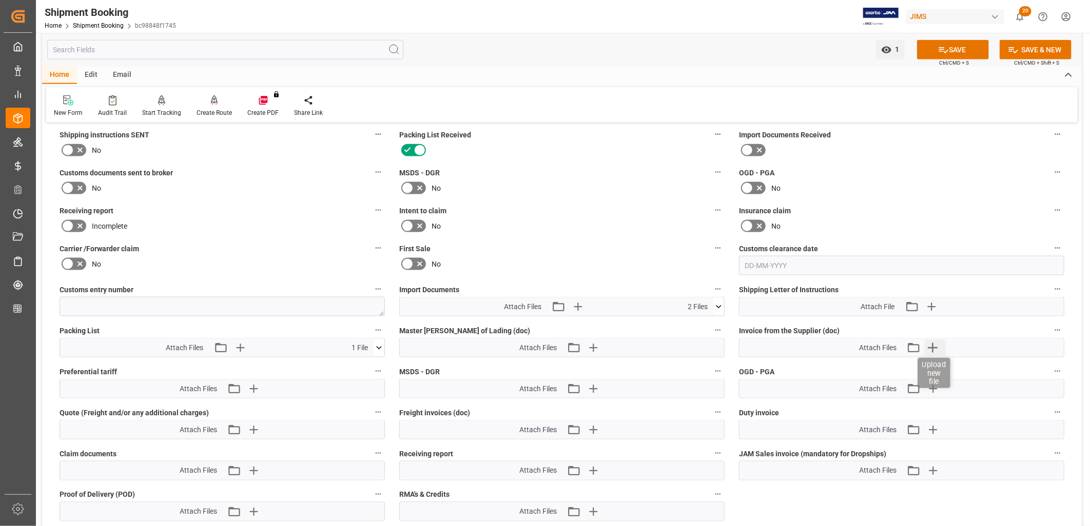
click at [933, 345] on icon "button" at bounding box center [933, 348] width 10 height 10
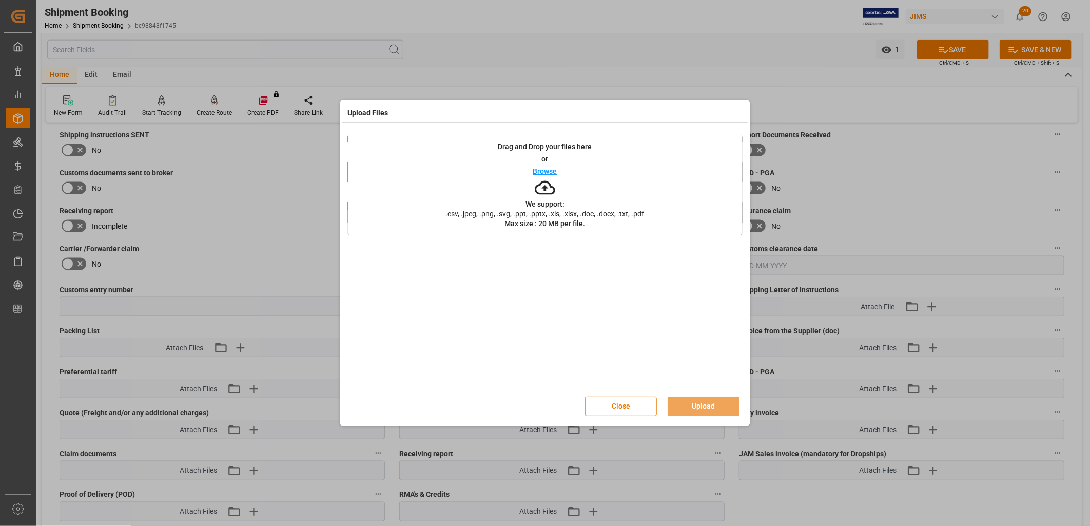
click at [552, 171] on p "Browse" at bounding box center [545, 171] width 24 height 7
click at [713, 407] on button "Upload" at bounding box center [704, 406] width 72 height 19
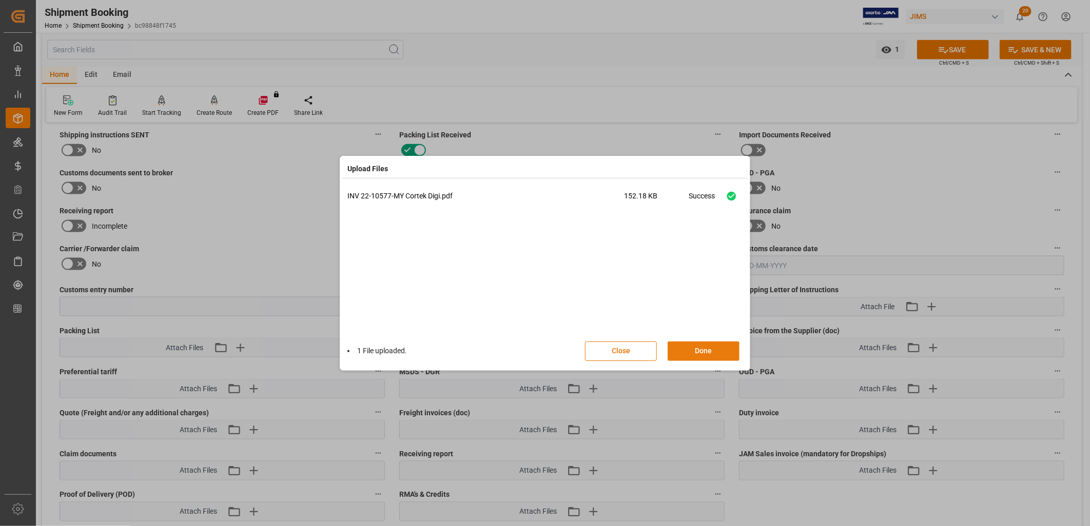
click at [700, 352] on button "Done" at bounding box center [704, 351] width 72 height 19
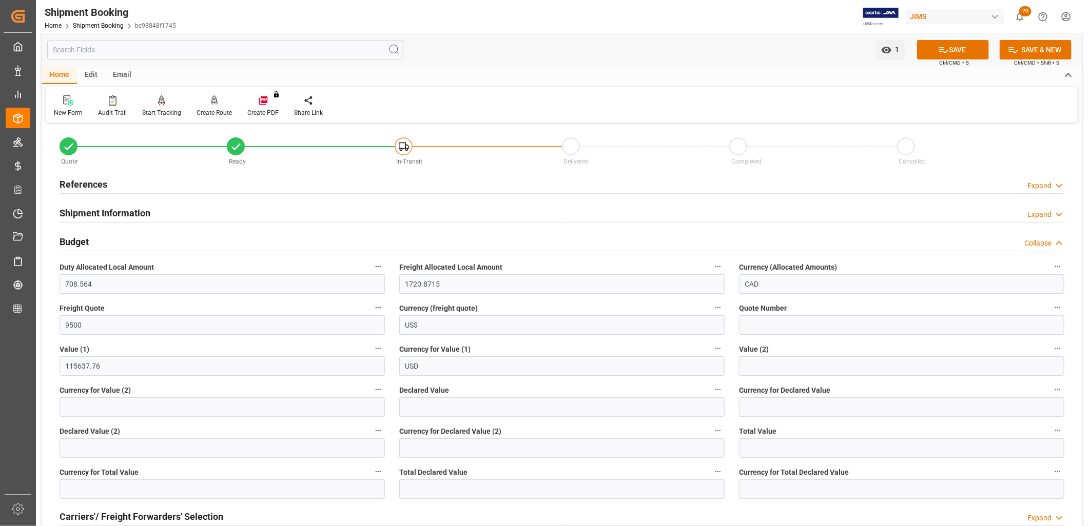
scroll to position [0, 0]
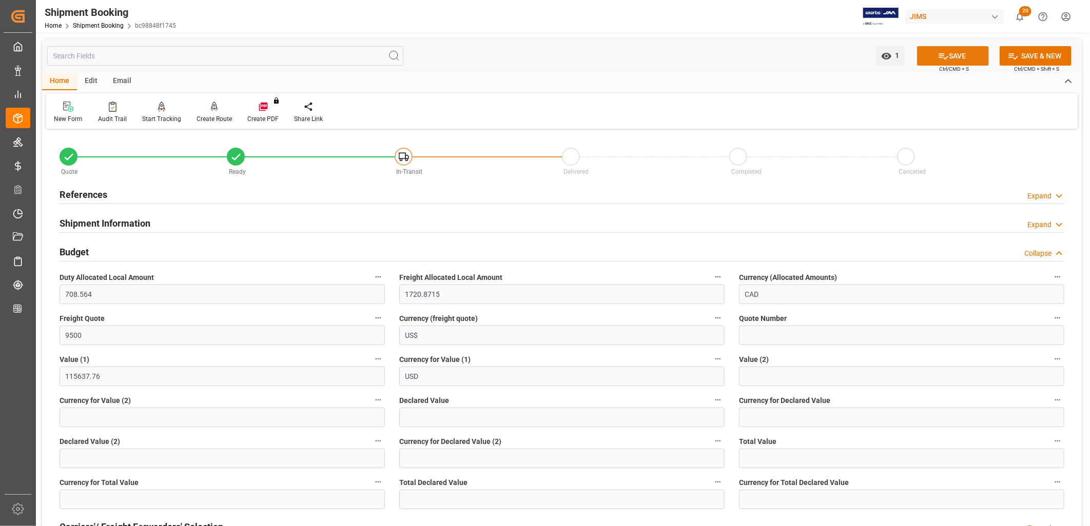
click at [952, 52] on button "SAVE" at bounding box center [953, 55] width 72 height 19
